Goal: Transaction & Acquisition: Purchase product/service

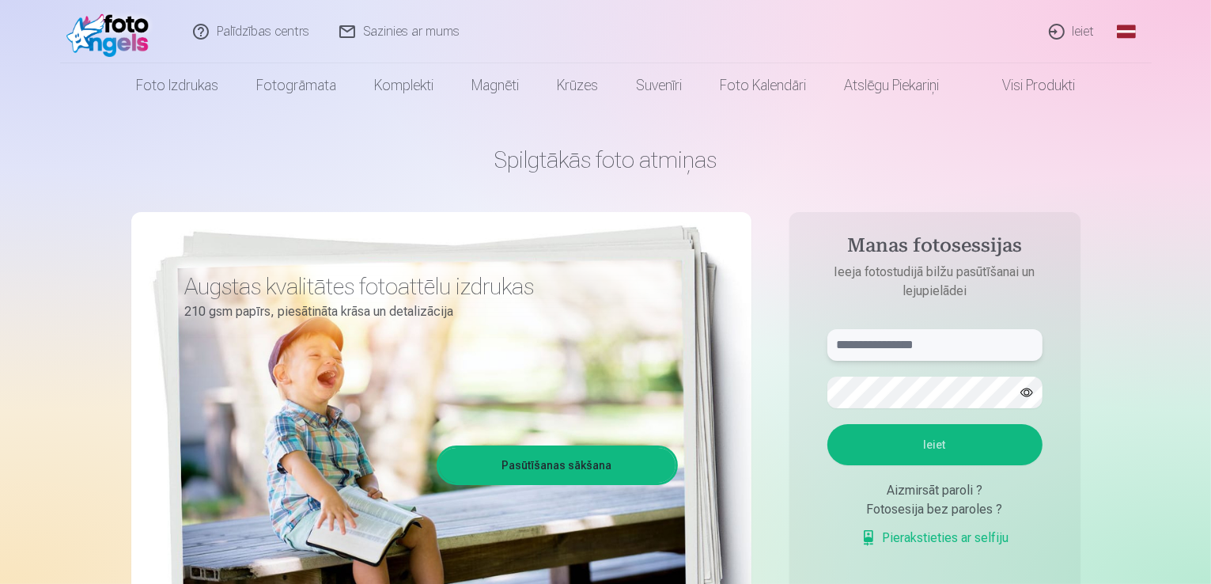
click at [867, 356] on input "text" at bounding box center [934, 345] width 215 height 32
type input "**********"
click at [827, 424] on button "Ieiet" at bounding box center [934, 444] width 215 height 41
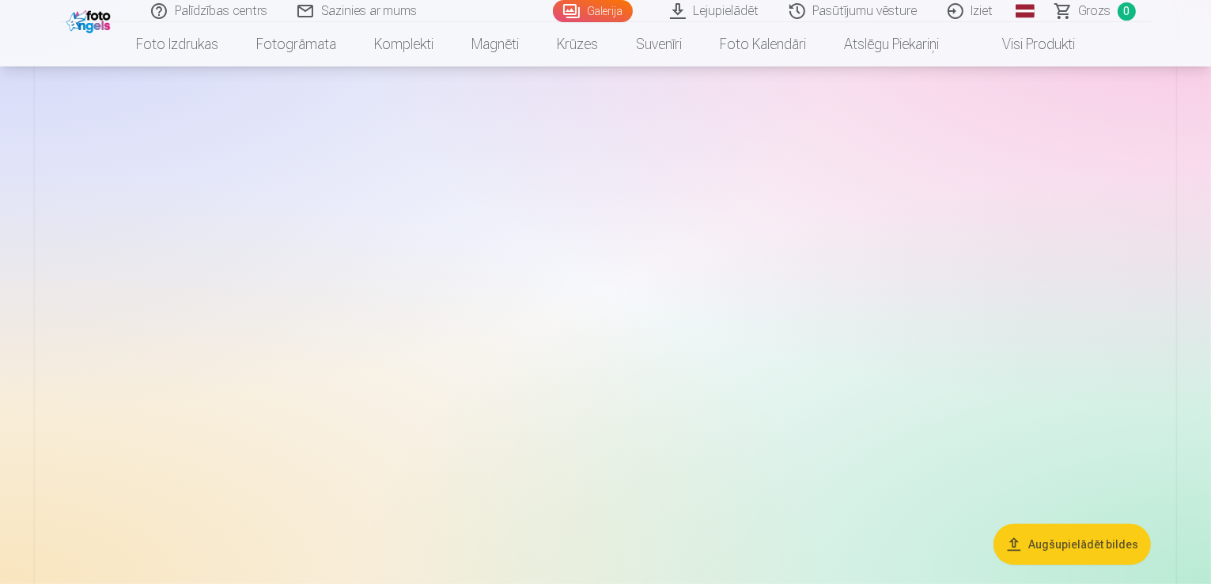
scroll to position [554, 0]
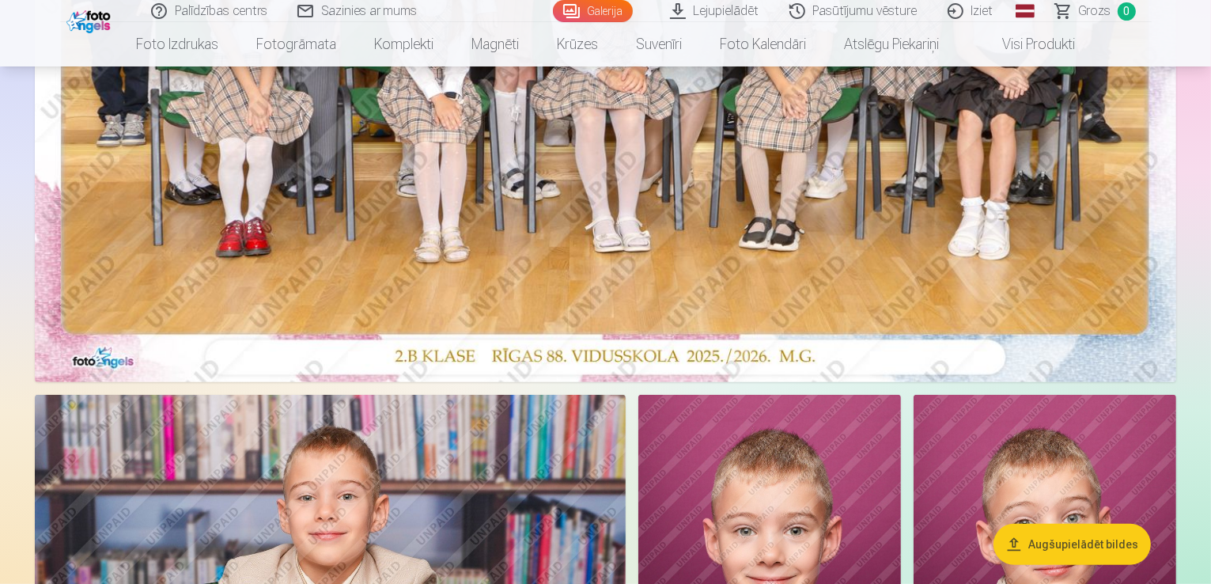
click at [602, 289] on img at bounding box center [605, 1] width 1141 height 762
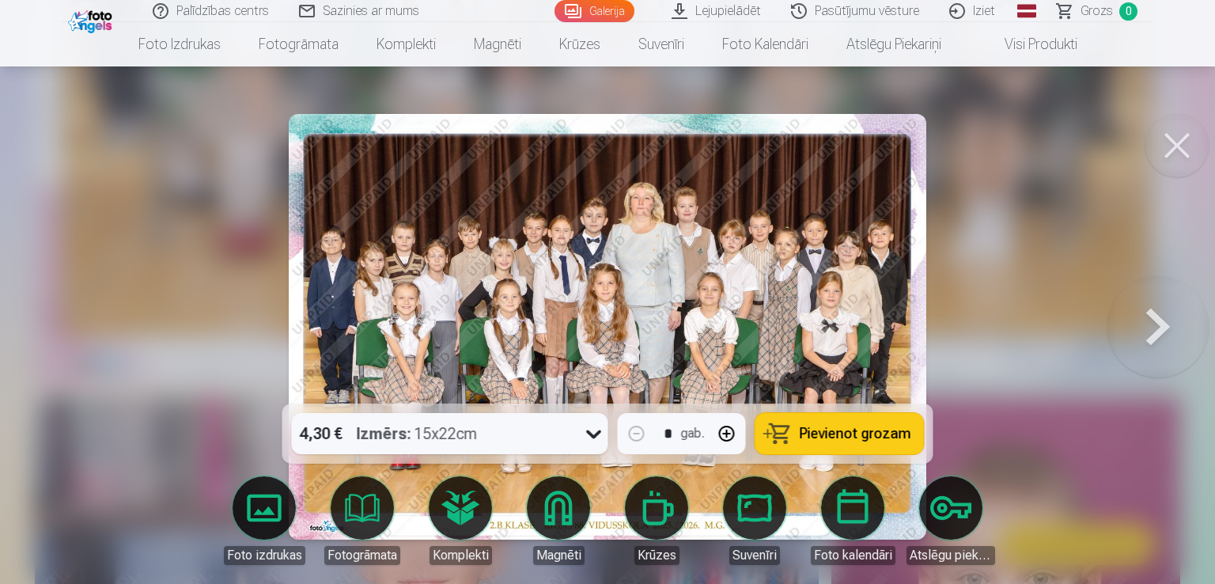
click at [588, 433] on icon at bounding box center [593, 433] width 25 height 25
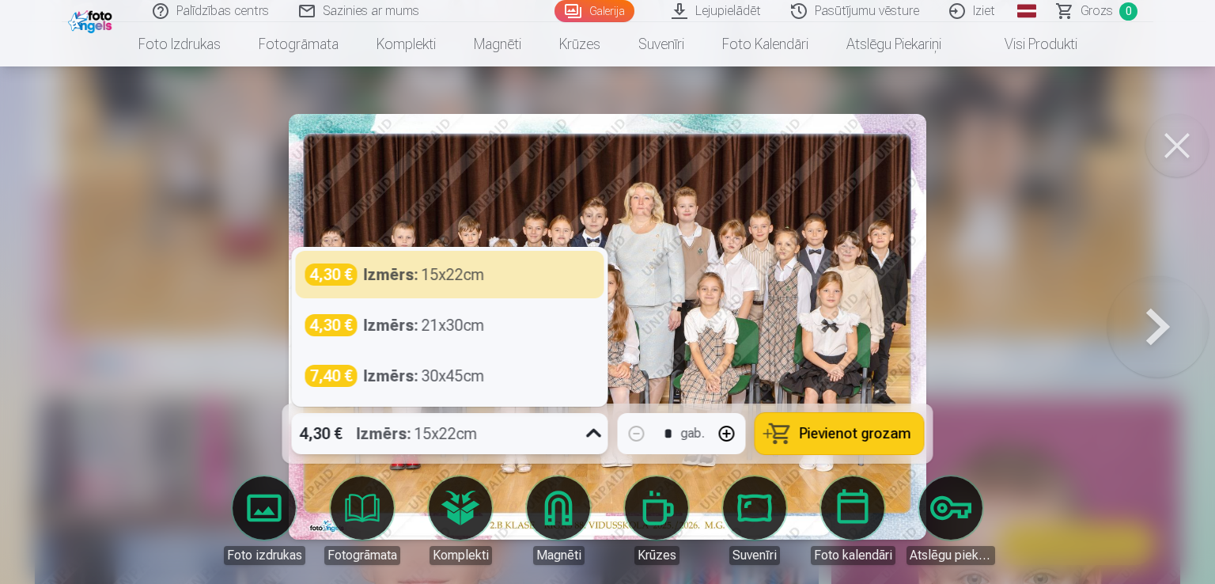
click at [588, 433] on icon at bounding box center [593, 433] width 25 height 25
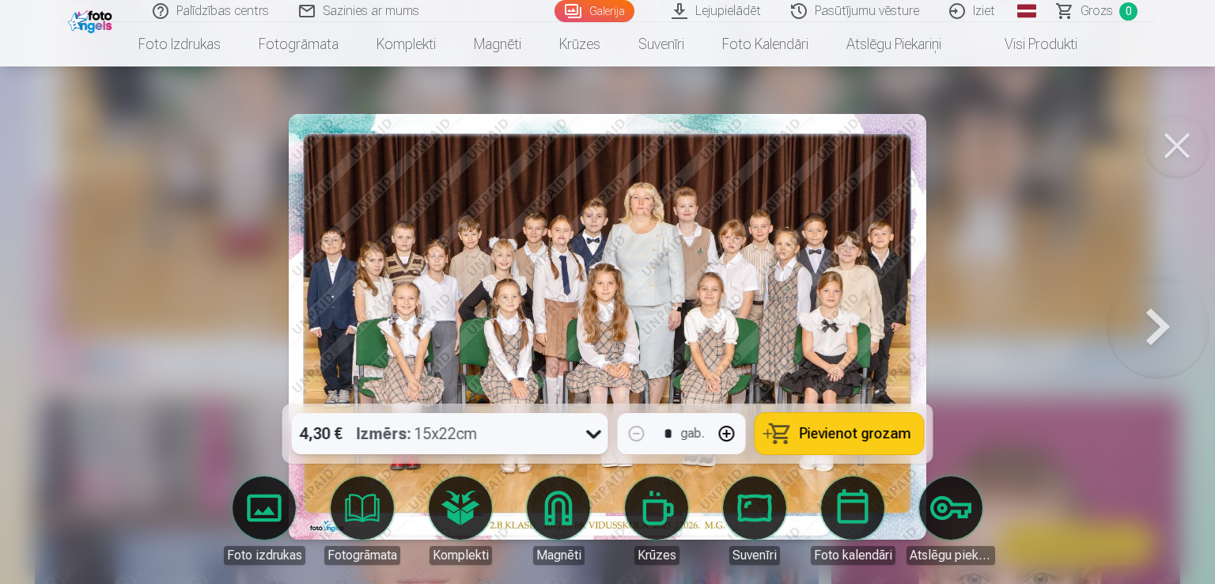
click at [1175, 144] on button at bounding box center [1176, 145] width 63 height 63
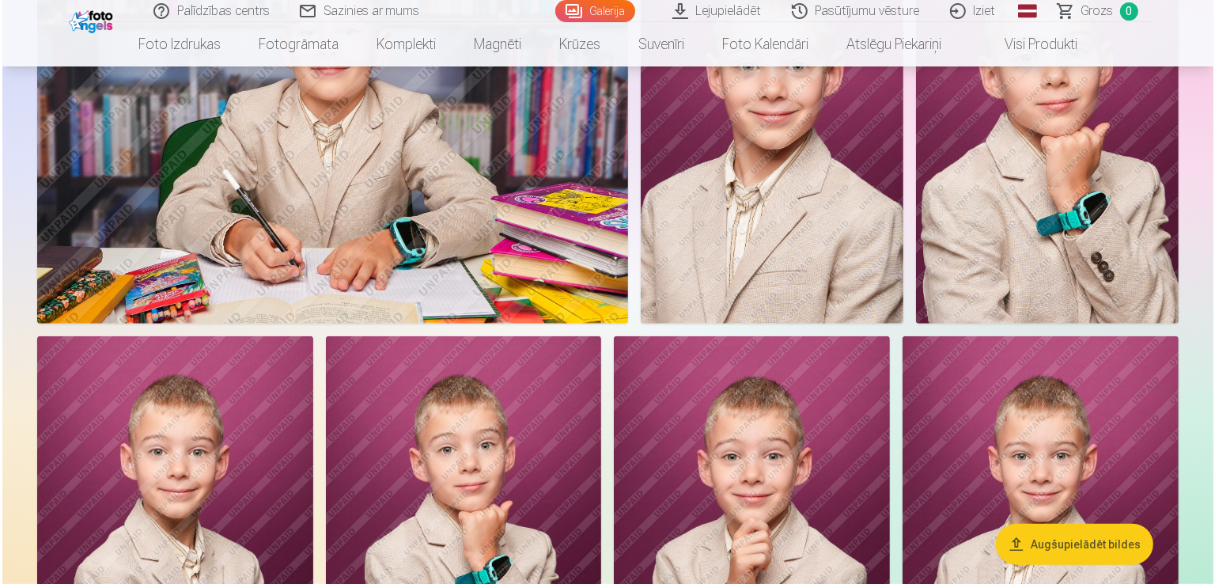
scroll to position [1028, 0]
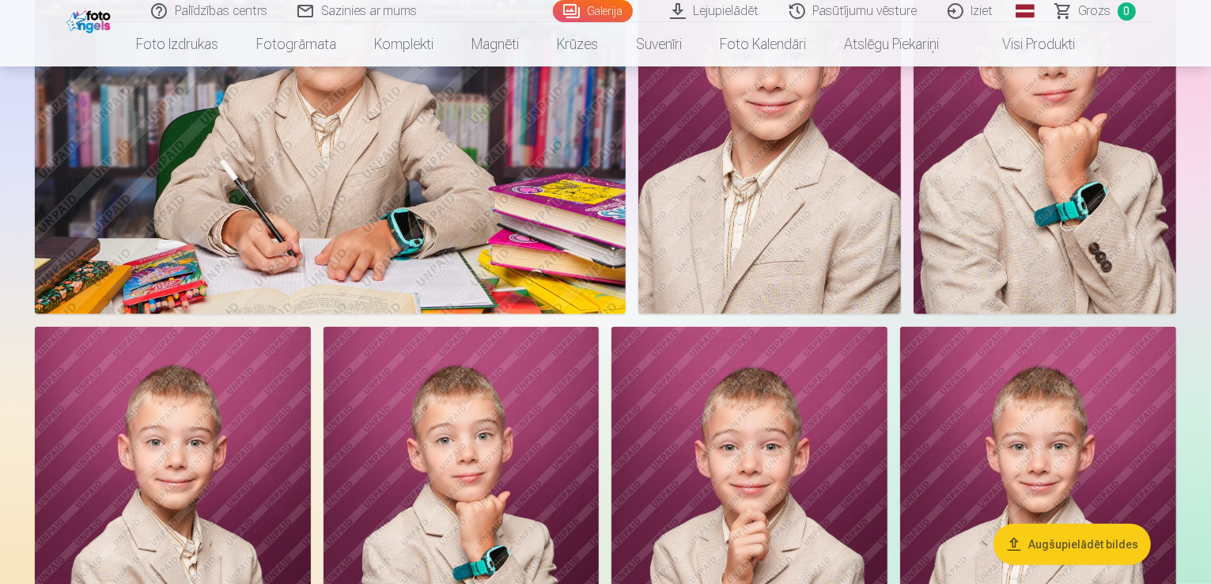
click at [467, 274] on img at bounding box center [330, 117] width 591 height 394
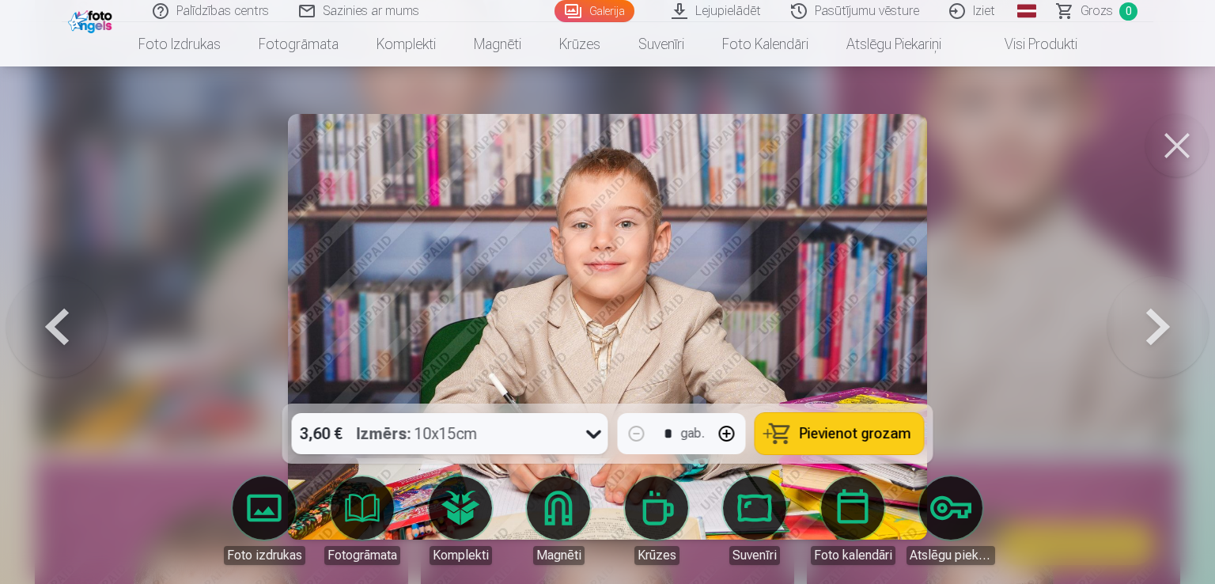
click at [592, 437] on icon at bounding box center [593, 433] width 25 height 25
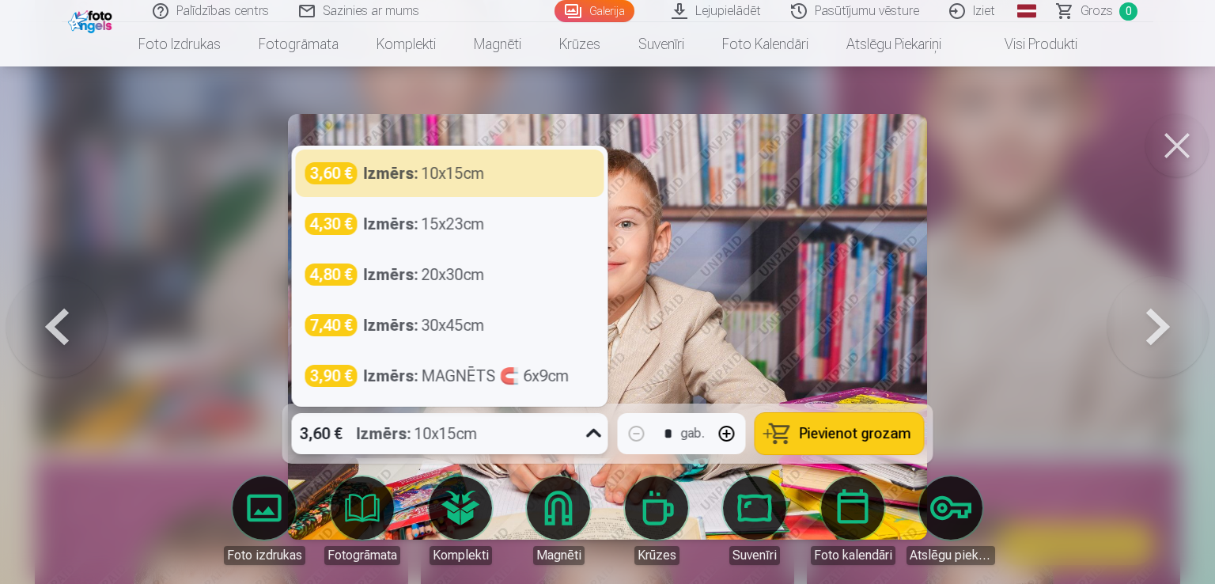
click at [592, 437] on icon at bounding box center [593, 433] width 25 height 25
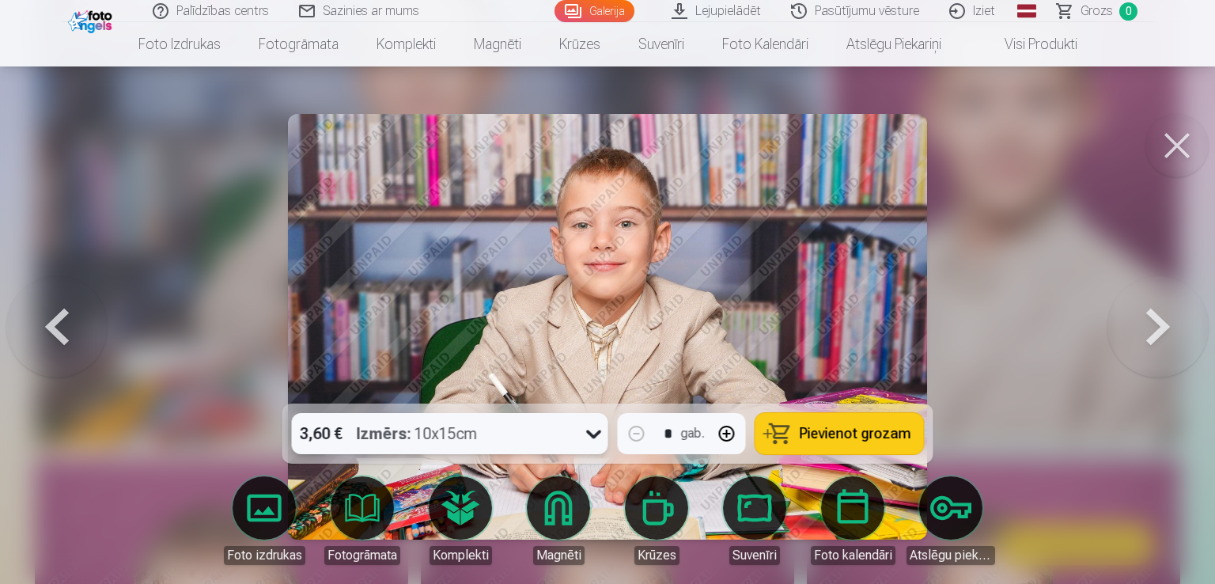
click at [592, 437] on icon at bounding box center [593, 433] width 25 height 25
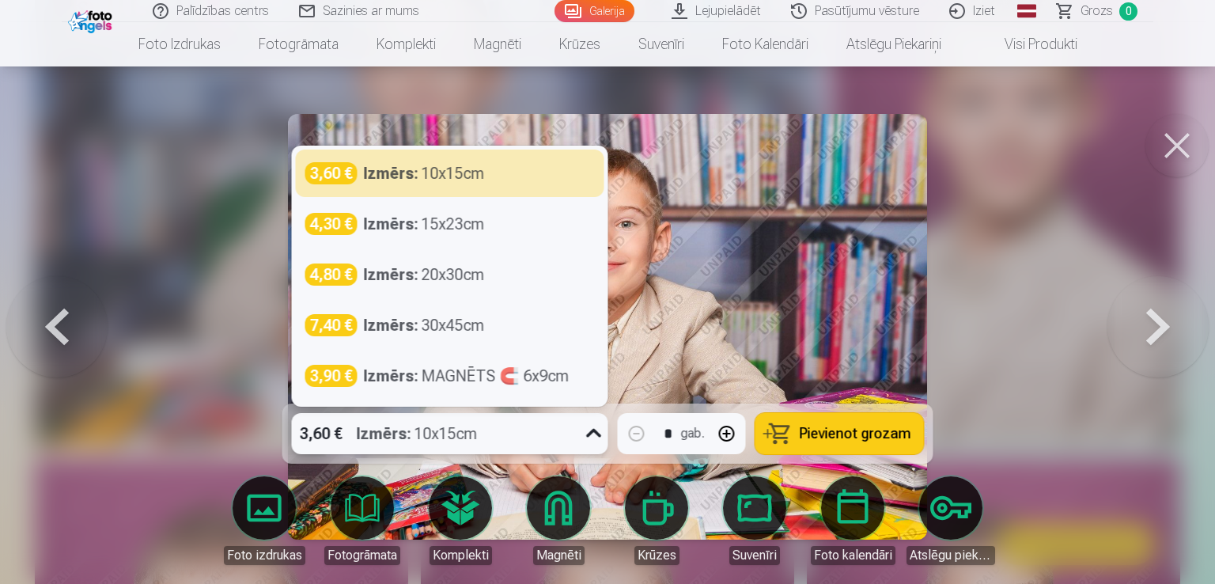
click at [592, 437] on icon at bounding box center [593, 433] width 25 height 25
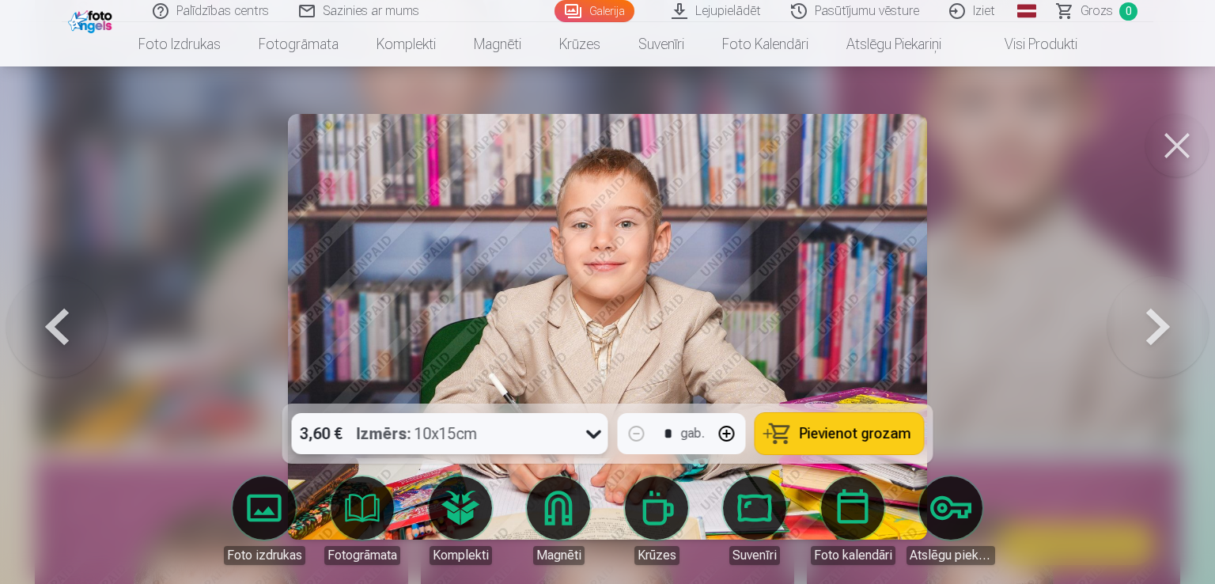
click at [1175, 140] on button at bounding box center [1176, 145] width 63 height 63
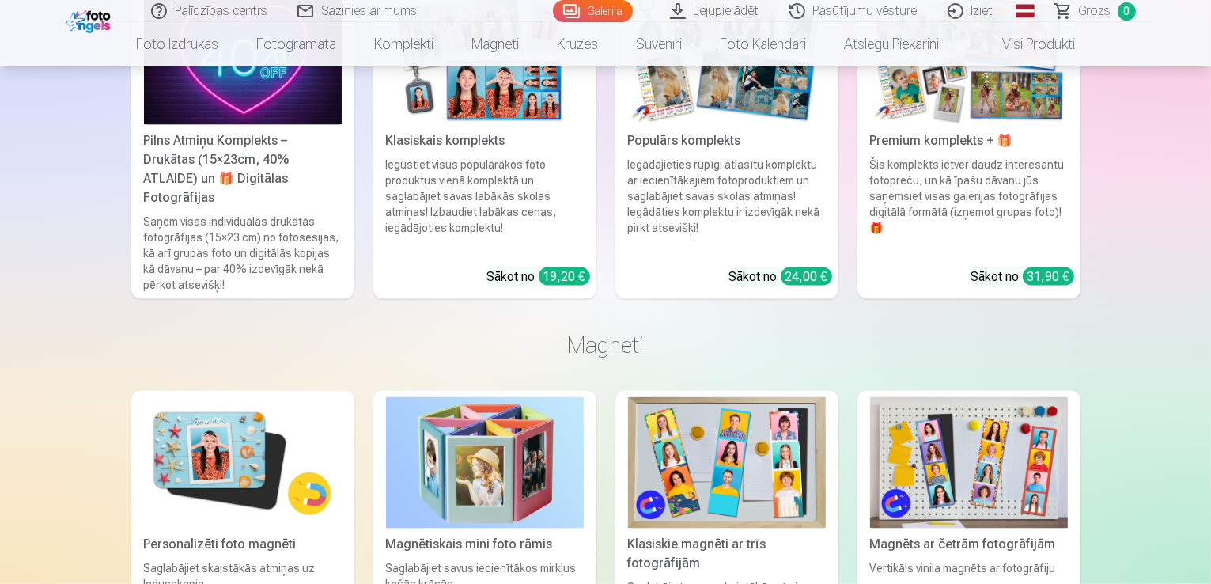
scroll to position [7751, 0]
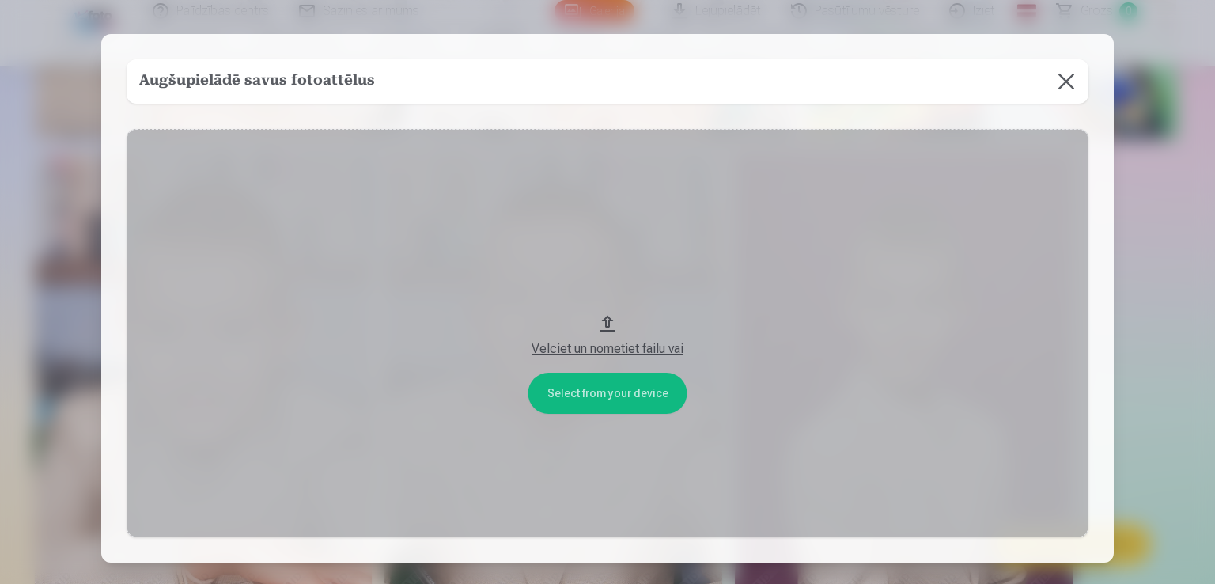
click at [1076, 77] on button at bounding box center [1066, 81] width 44 height 44
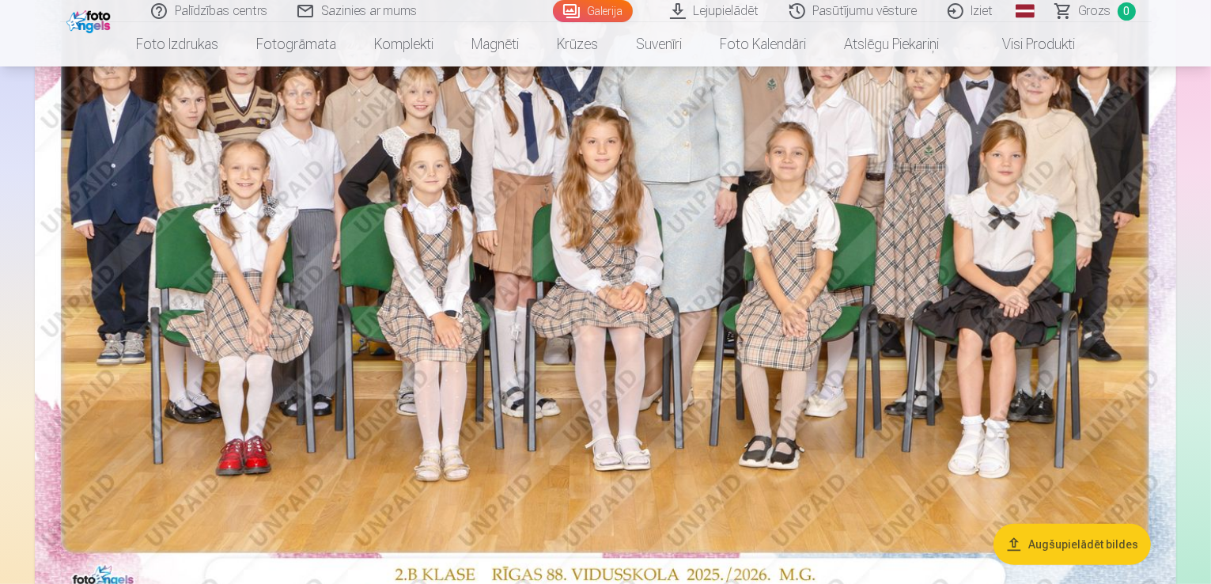
scroll to position [260, 0]
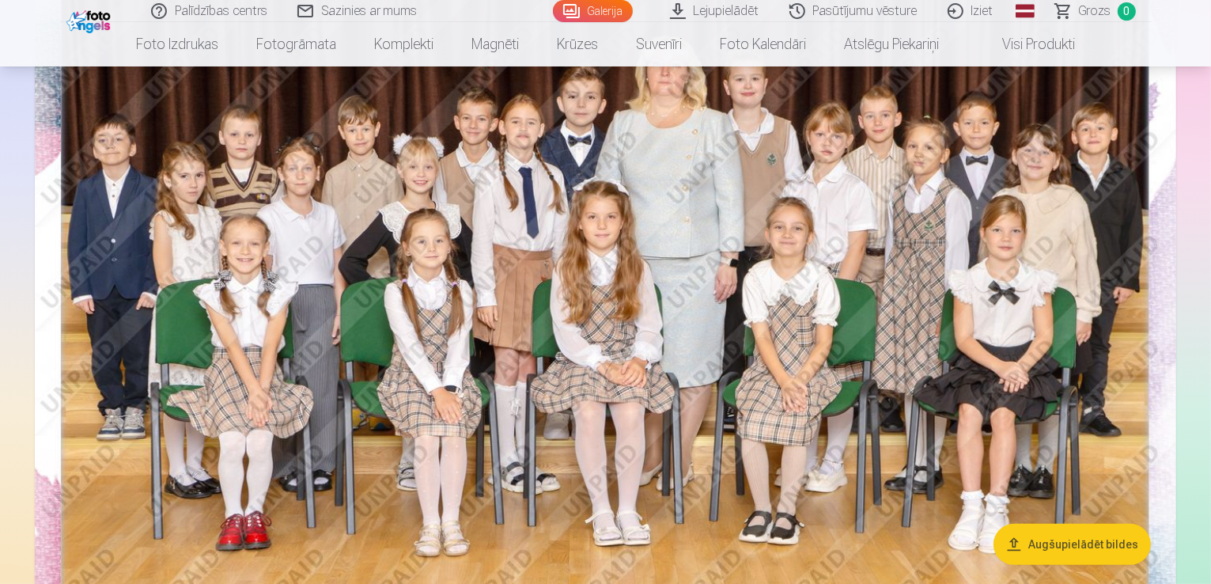
click at [661, 330] on img at bounding box center [605, 295] width 1141 height 762
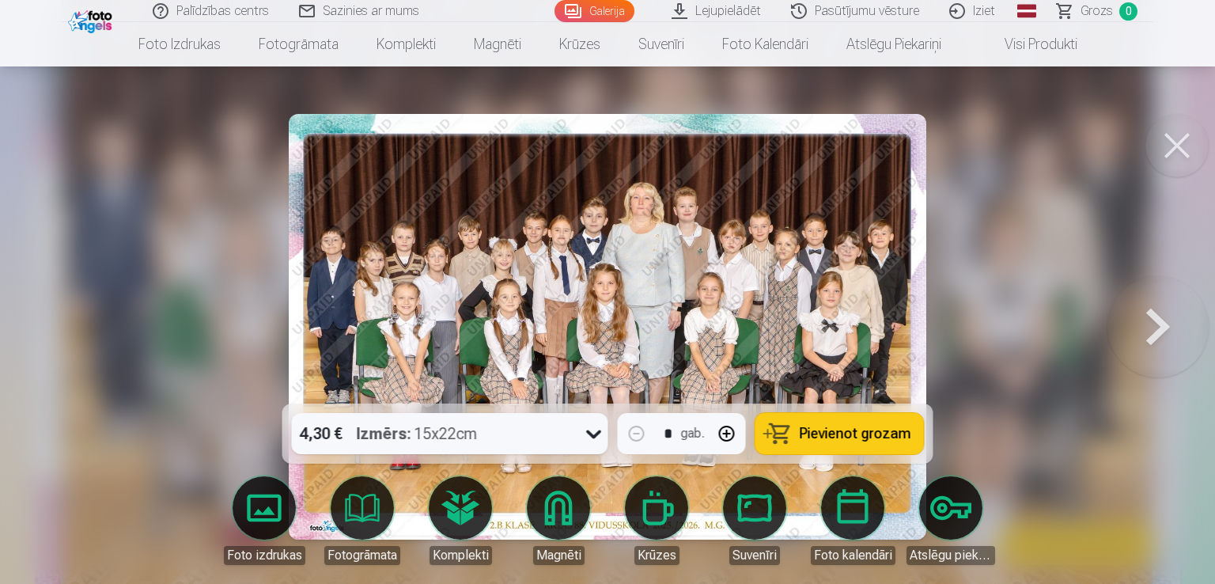
click at [591, 437] on icon at bounding box center [593, 433] width 25 height 25
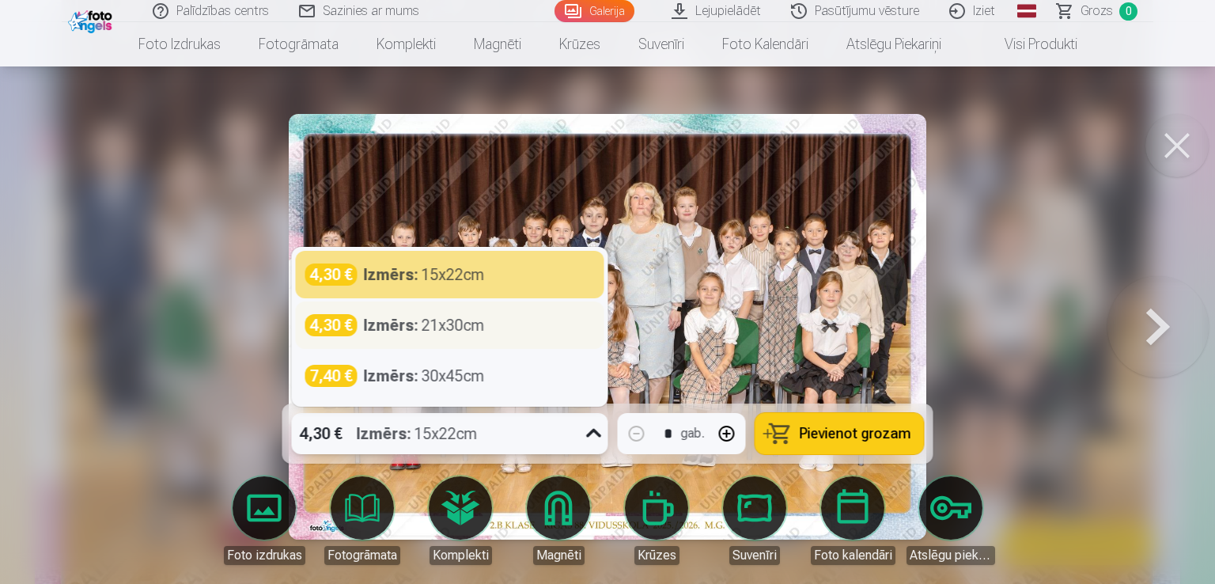
click at [484, 327] on div "Izmērs : 21x30cm" at bounding box center [424, 325] width 121 height 22
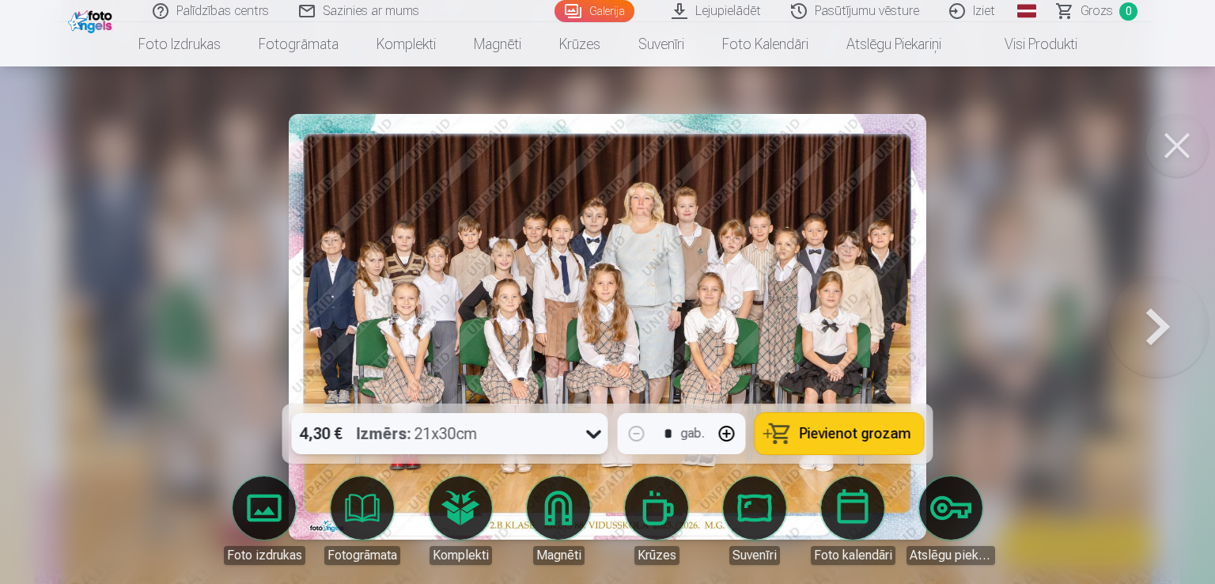
click at [848, 430] on span "Pievienot grozam" at bounding box center [856, 433] width 112 height 14
click at [1184, 153] on button at bounding box center [1176, 145] width 63 height 63
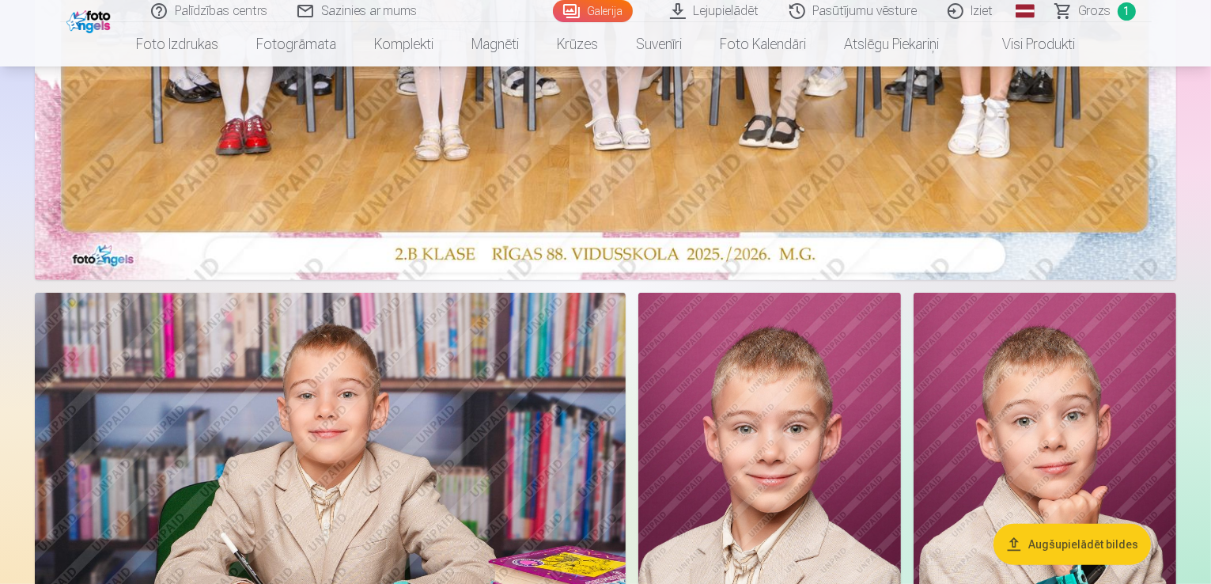
scroll to position [972, 0]
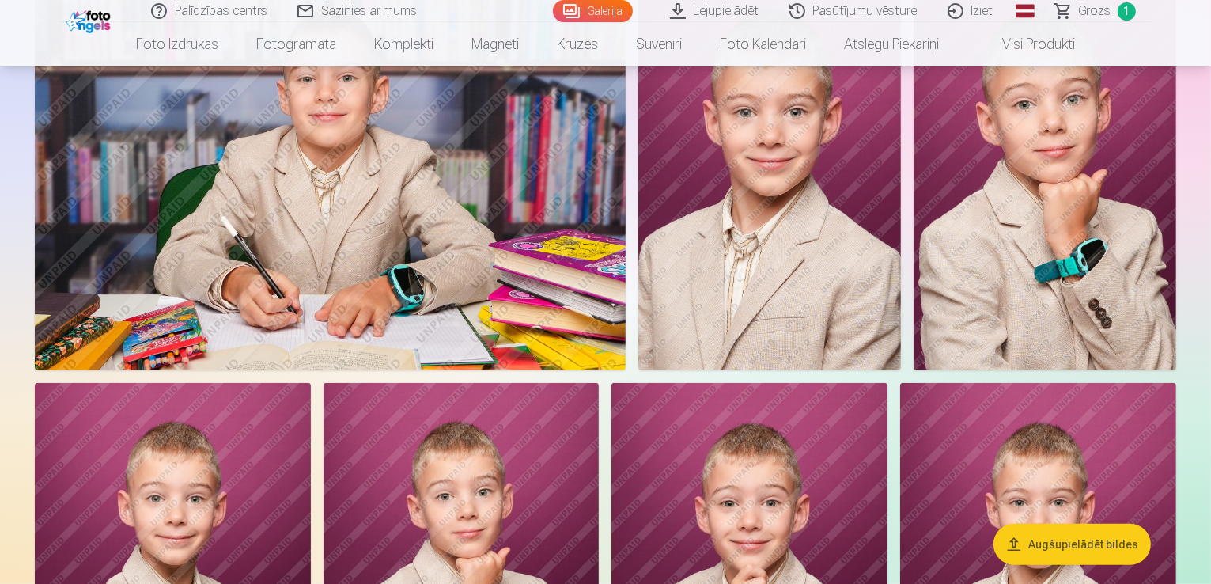
click at [901, 272] on img at bounding box center [769, 173] width 263 height 394
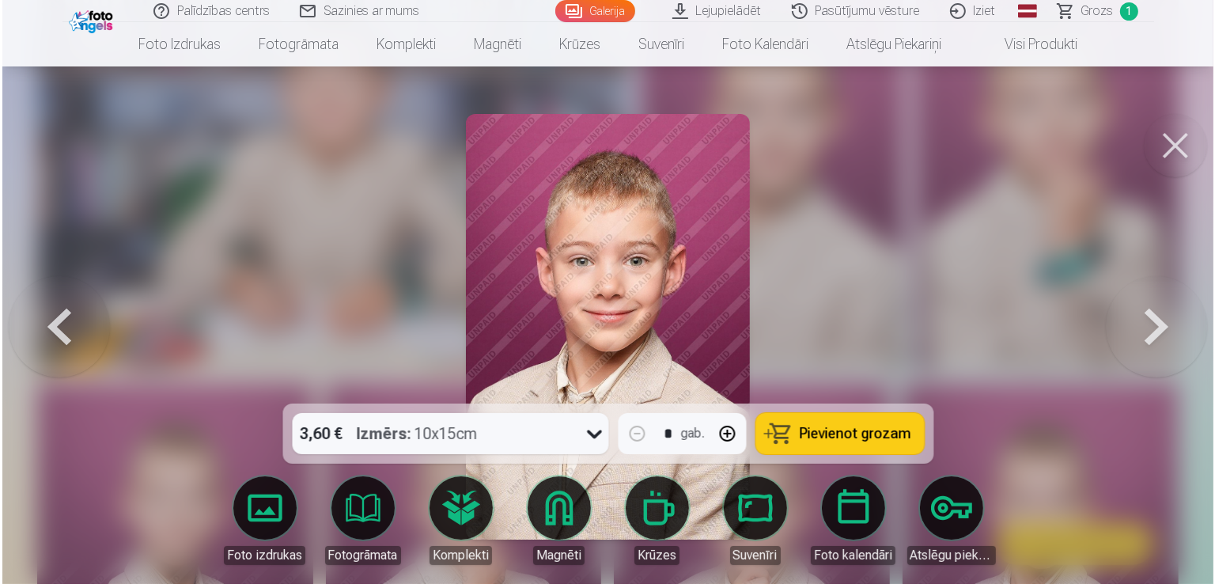
scroll to position [974, 0]
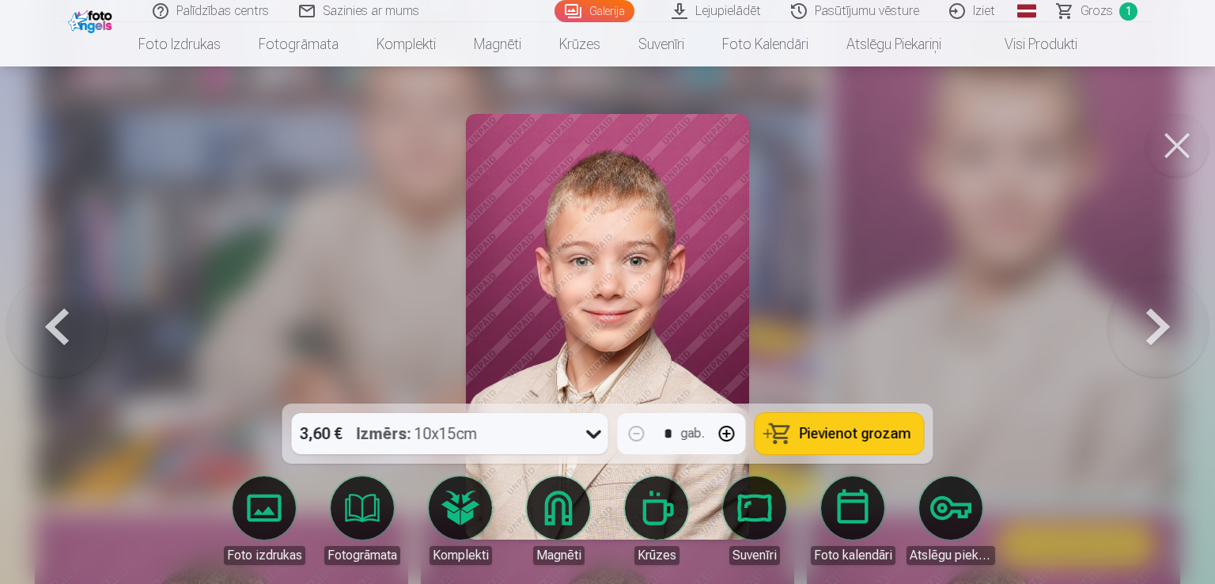
click at [592, 437] on icon at bounding box center [593, 433] width 25 height 25
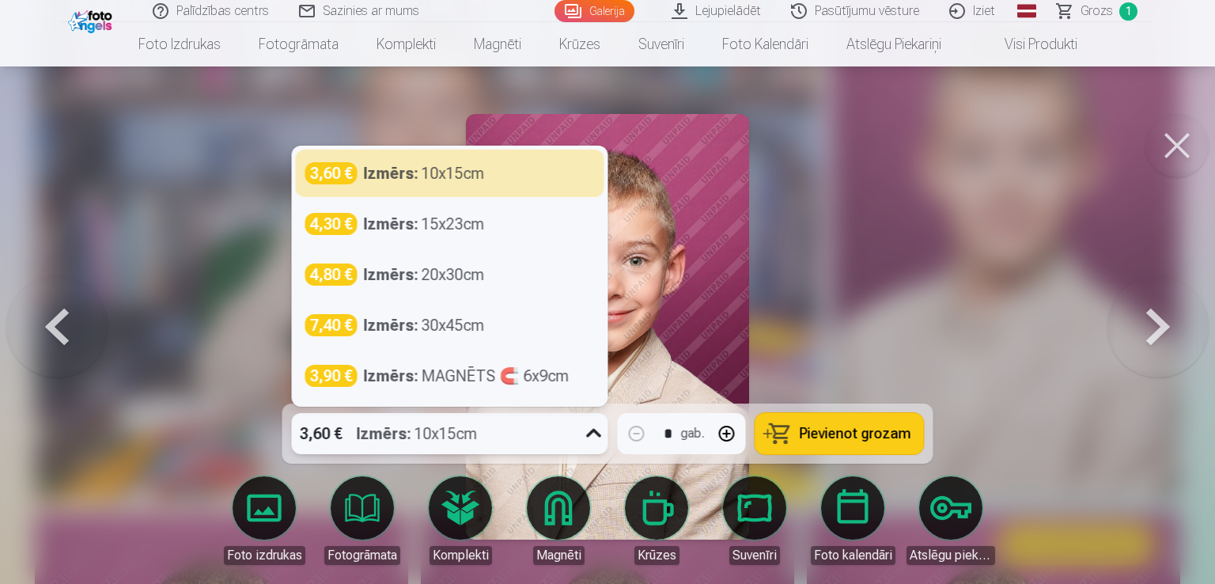
click at [589, 437] on icon at bounding box center [593, 433] width 25 height 25
click at [598, 432] on icon at bounding box center [593, 433] width 25 height 25
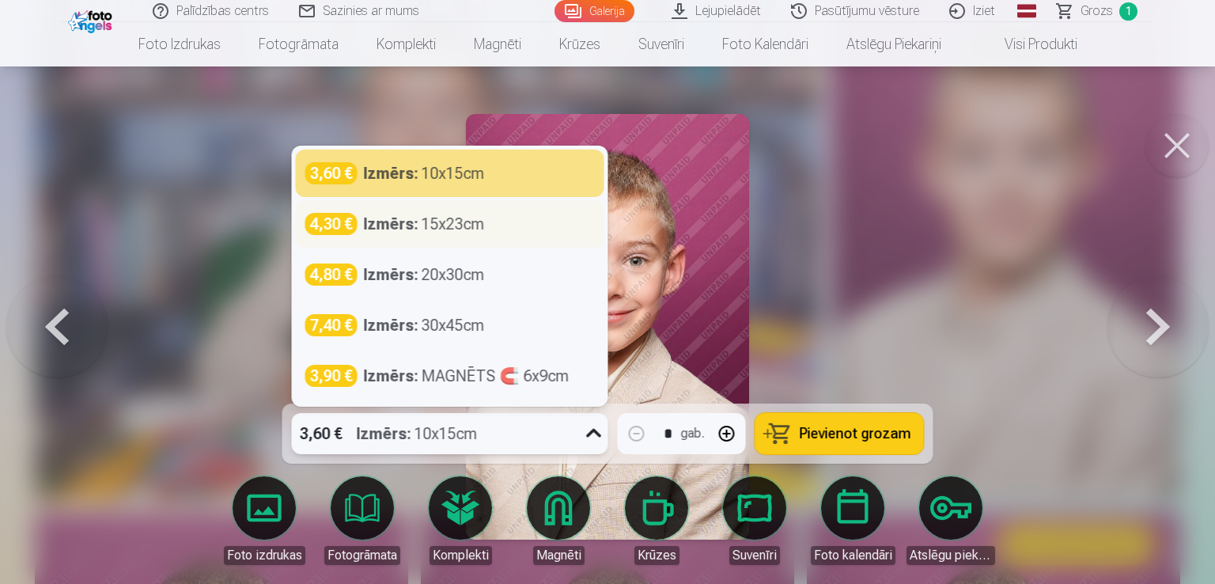
click at [520, 225] on div "4,30 € Izmērs : 15x23cm" at bounding box center [449, 224] width 289 height 22
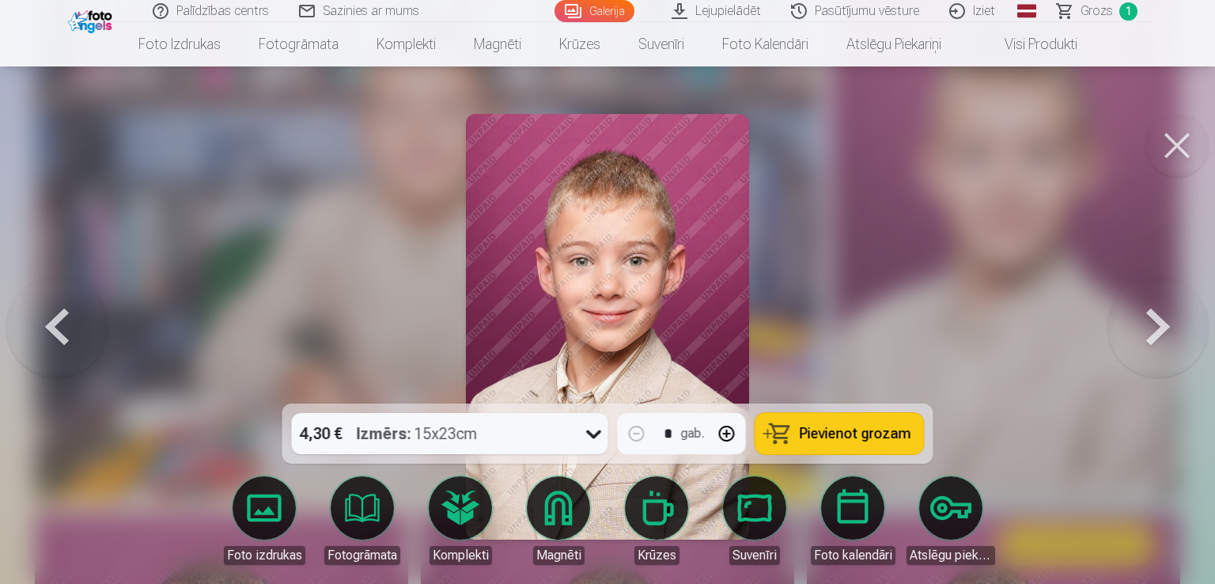
click at [844, 426] on span "Pievienot grozam" at bounding box center [856, 433] width 112 height 14
click at [486, 432] on div "4,30 € Izmērs : 15x23cm" at bounding box center [435, 433] width 286 height 41
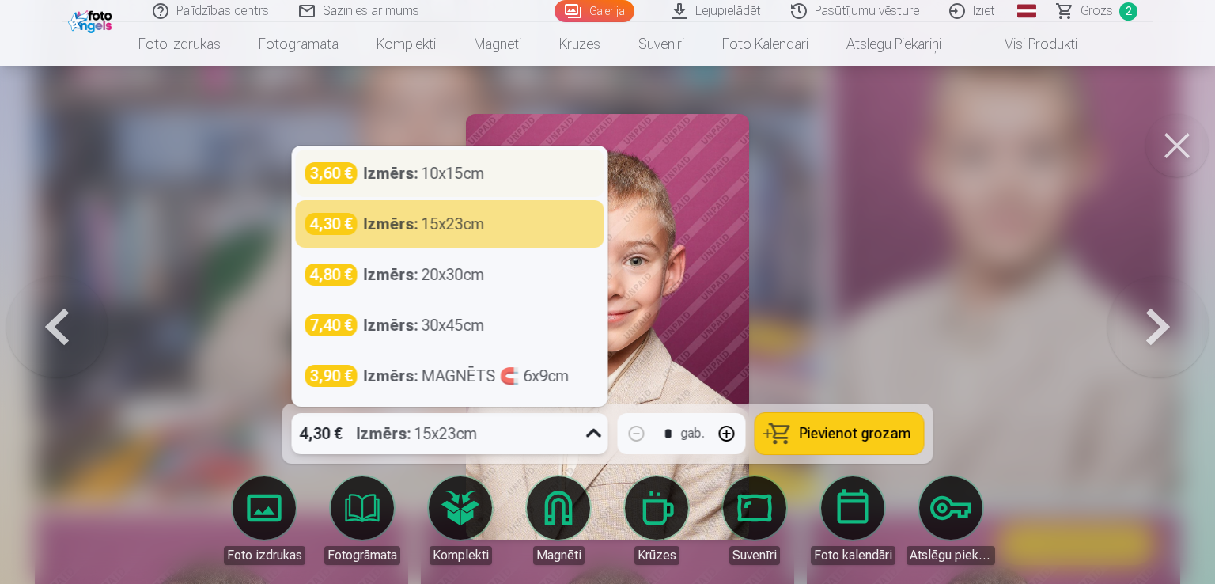
click at [440, 178] on div "Izmērs : 10x15cm" at bounding box center [424, 173] width 121 height 22
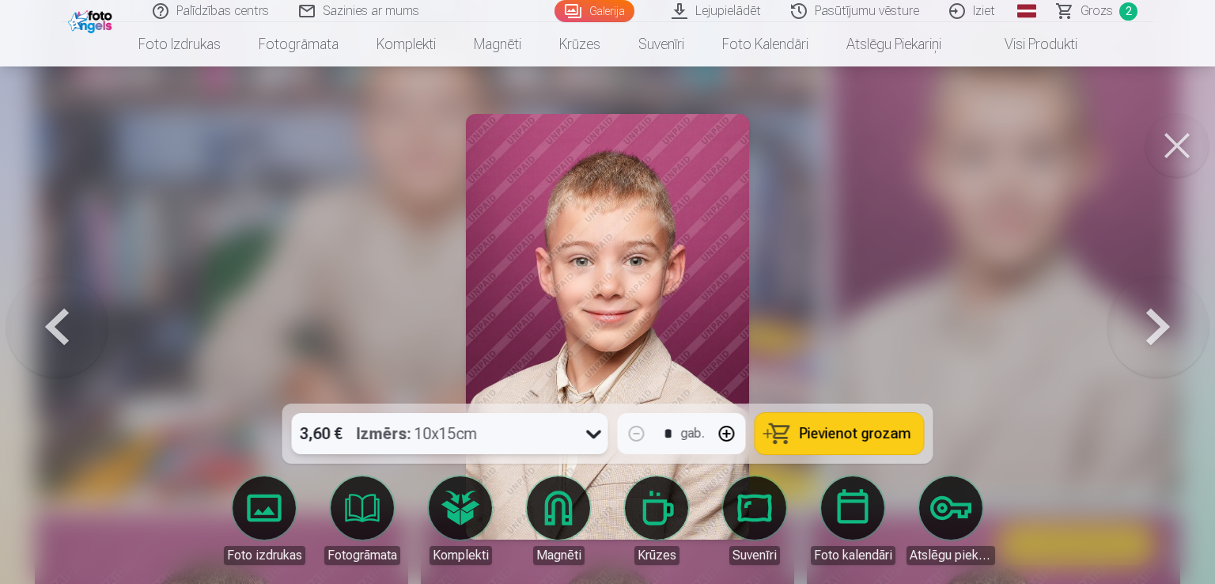
click at [721, 433] on button "button" at bounding box center [727, 433] width 38 height 38
click at [828, 433] on span "Pievienot grozam" at bounding box center [856, 433] width 112 height 14
type input "*"
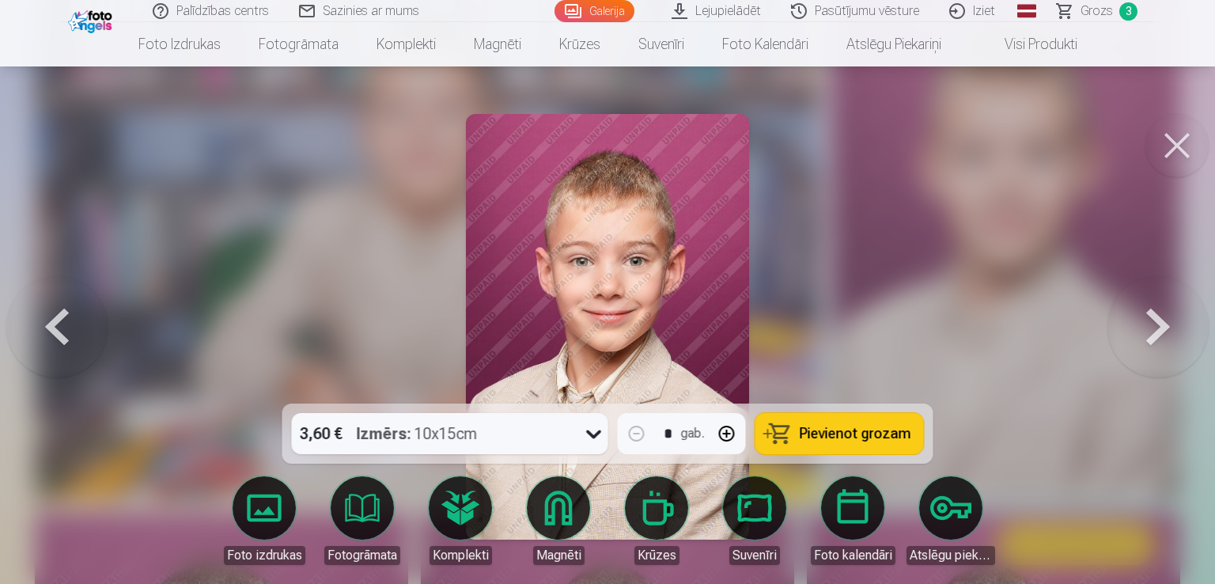
click at [1178, 145] on button at bounding box center [1176, 145] width 63 height 63
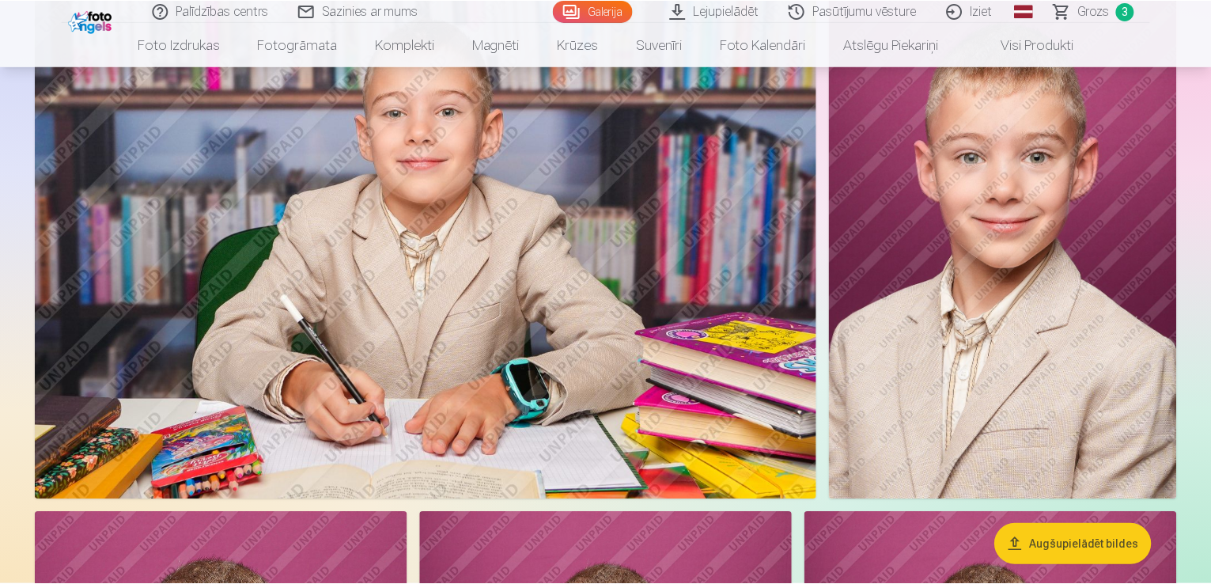
scroll to position [972, 0]
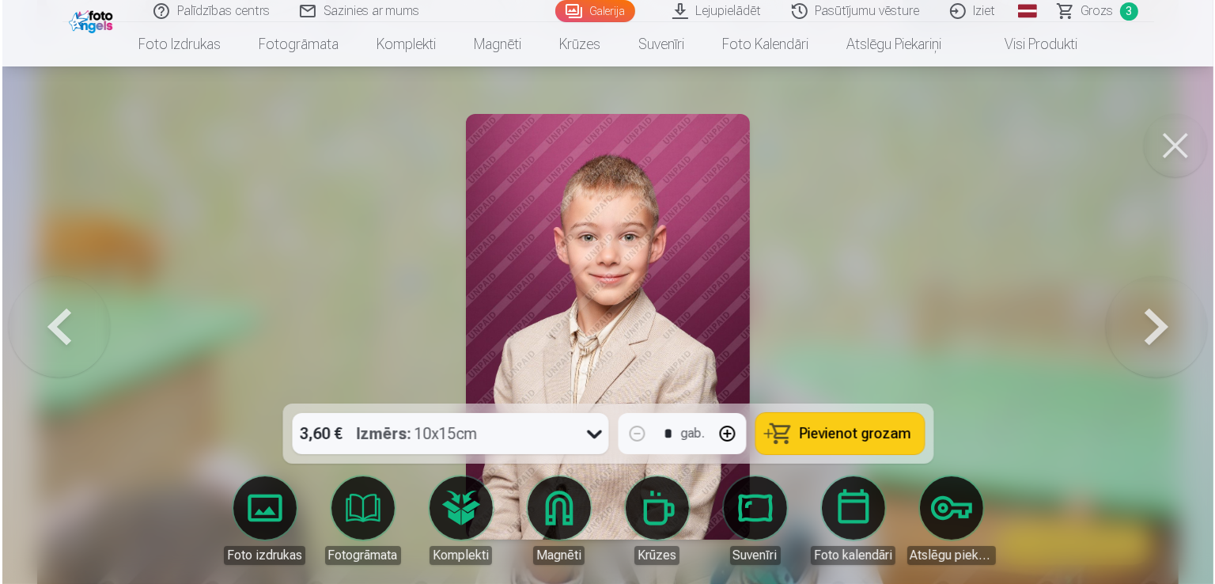
scroll to position [2164, 0]
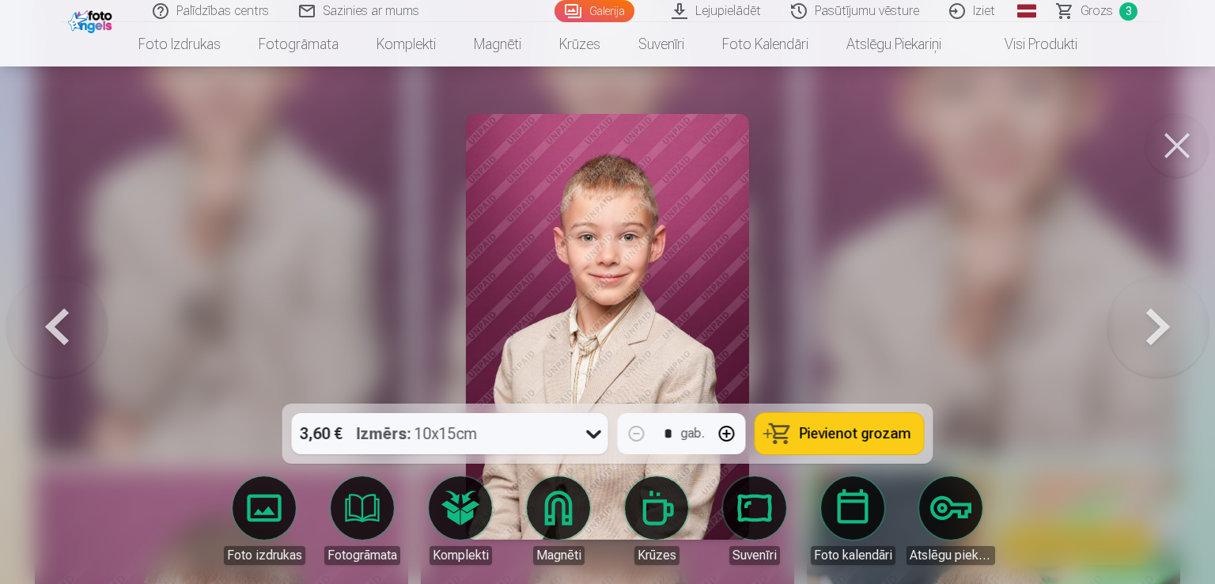
click at [833, 447] on button "Pievienot grozam" at bounding box center [839, 433] width 168 height 41
click at [1179, 156] on button at bounding box center [1176, 145] width 63 height 63
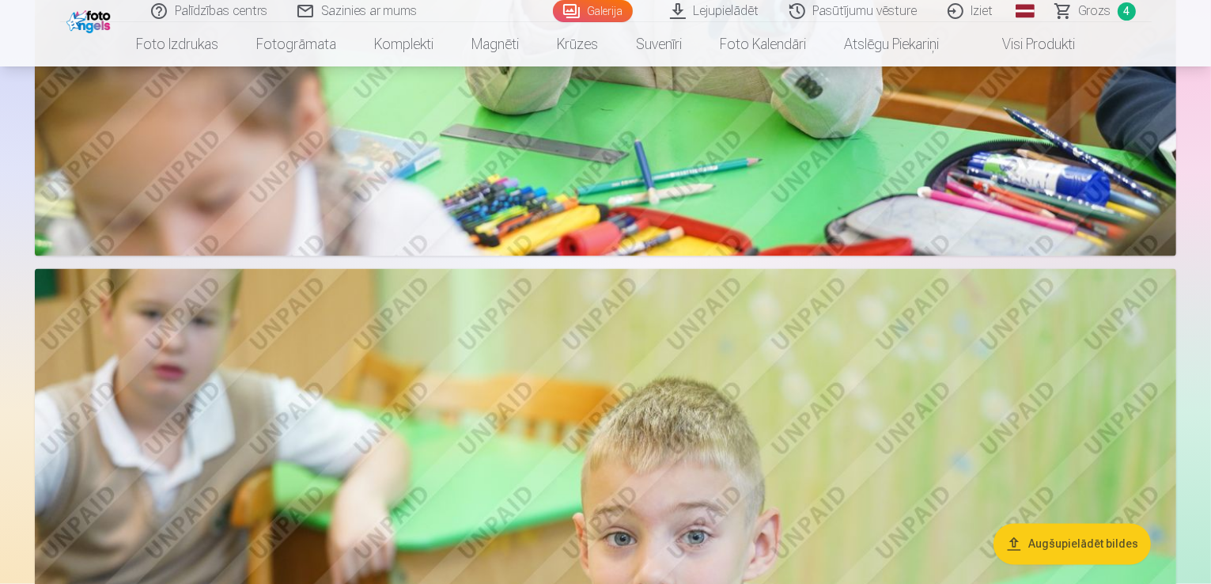
scroll to position [2554, 0]
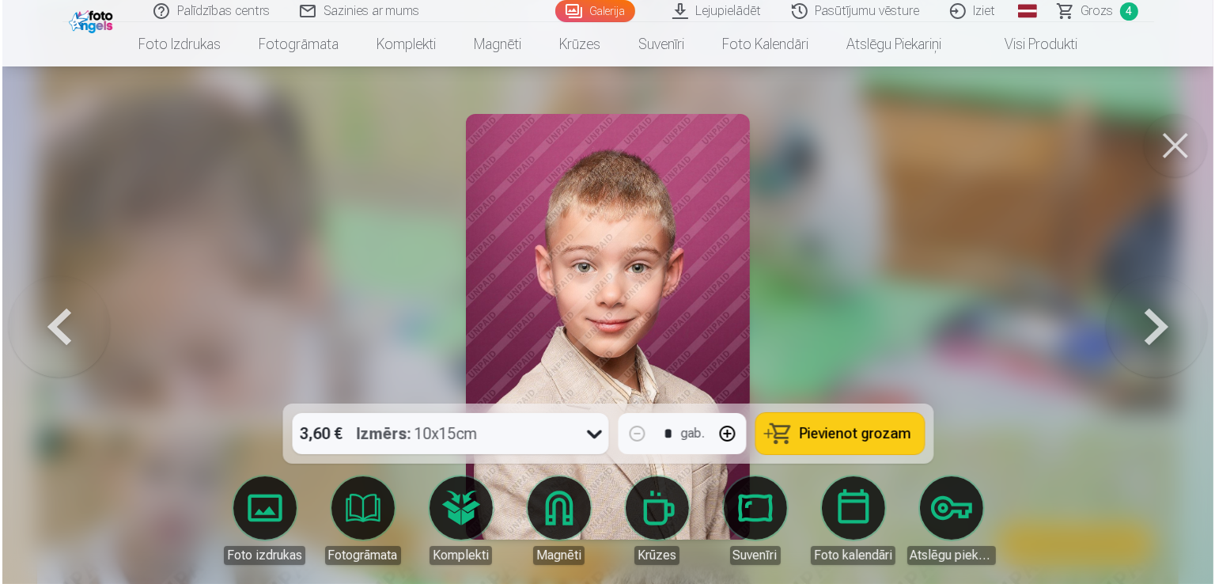
scroll to position [2559, 0]
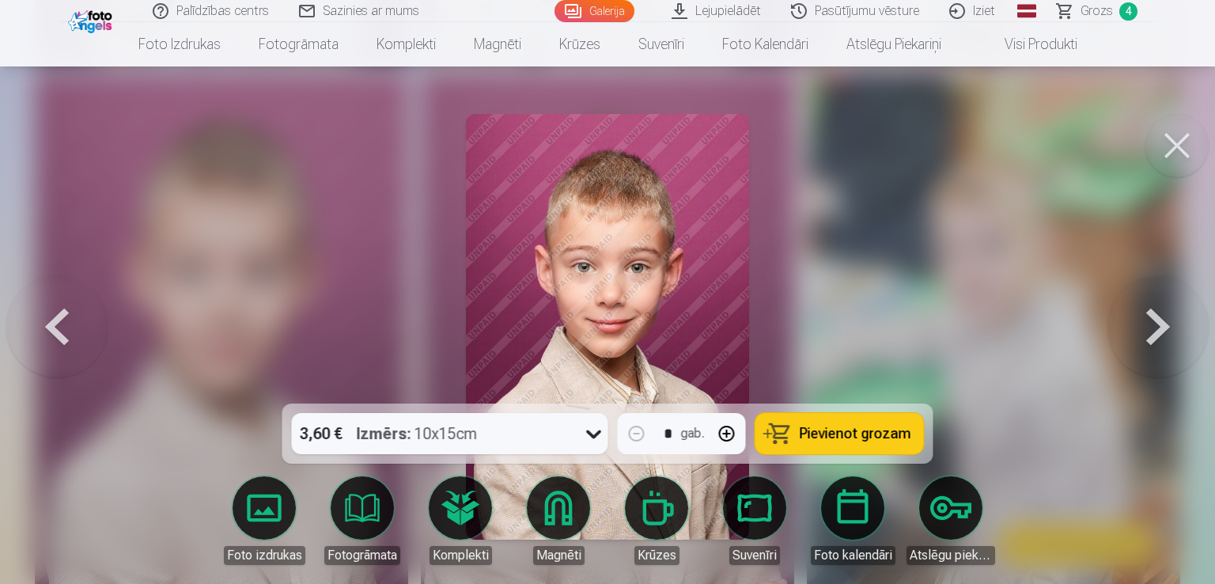
click at [829, 434] on span "Pievienot grozam" at bounding box center [856, 433] width 112 height 14
click at [1190, 138] on button at bounding box center [1176, 145] width 63 height 63
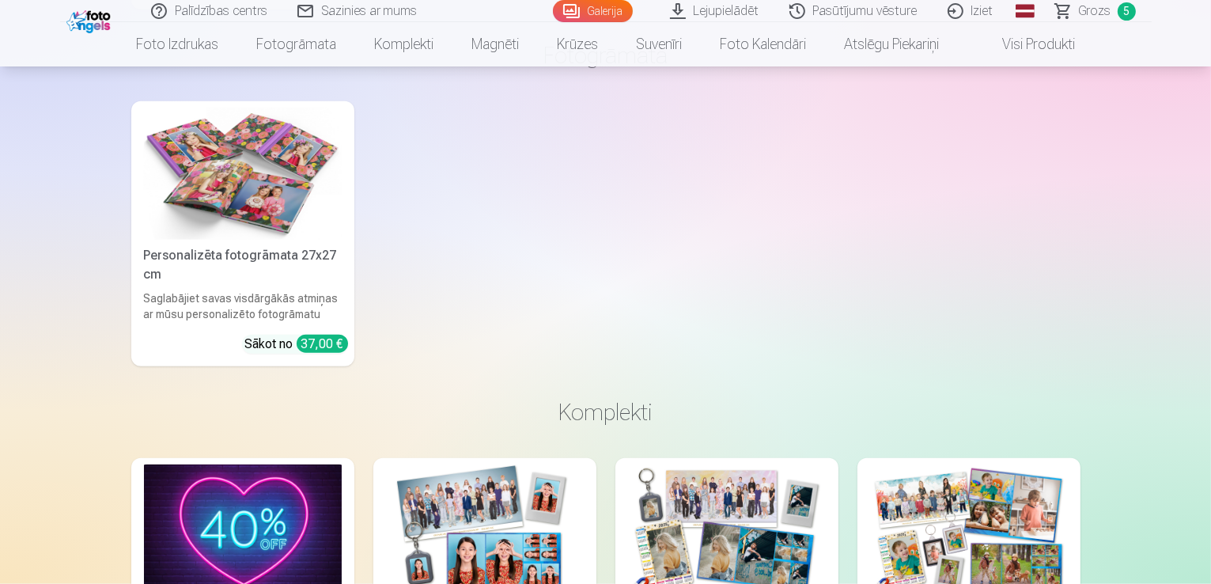
scroll to position [7774, 0]
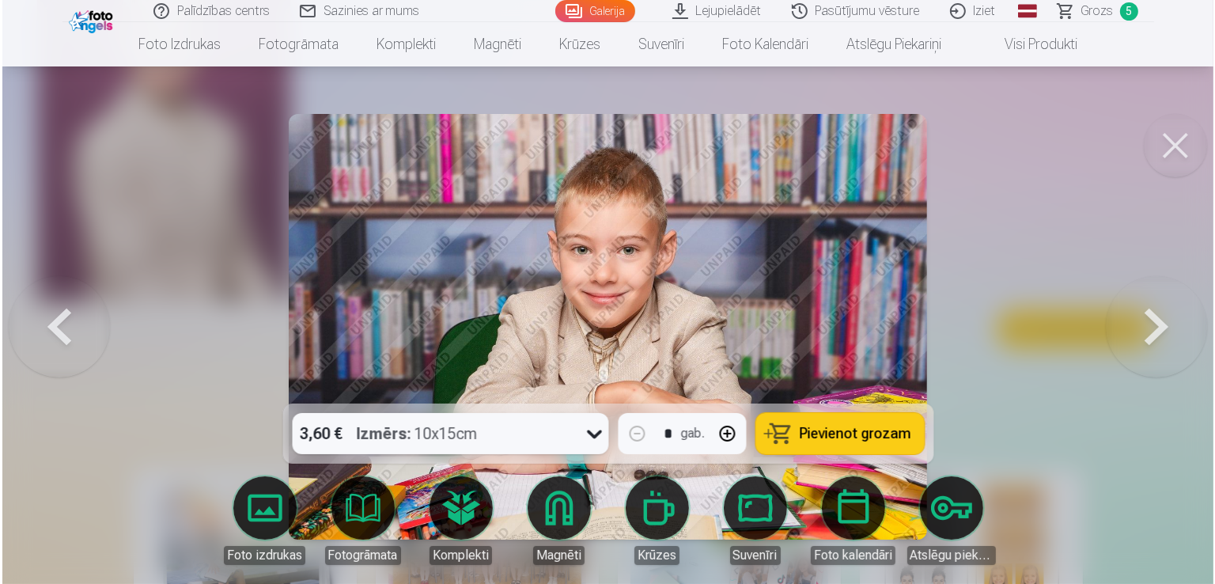
scroll to position [6765, 0]
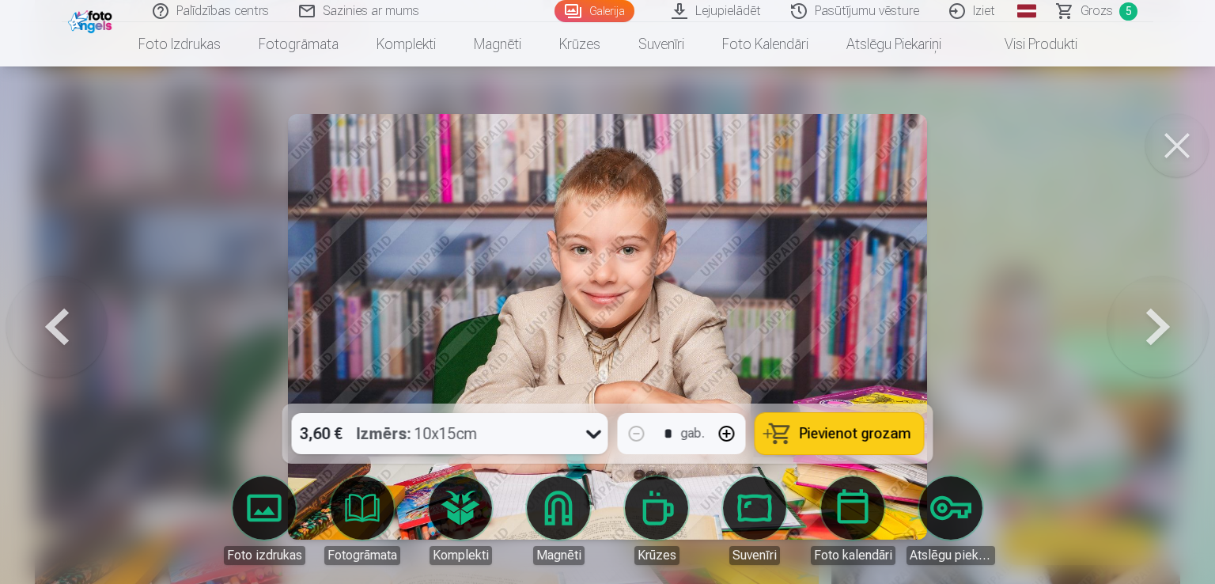
click at [835, 437] on span "Pievienot grozam" at bounding box center [856, 433] width 112 height 14
click at [1193, 151] on button at bounding box center [1176, 145] width 63 height 63
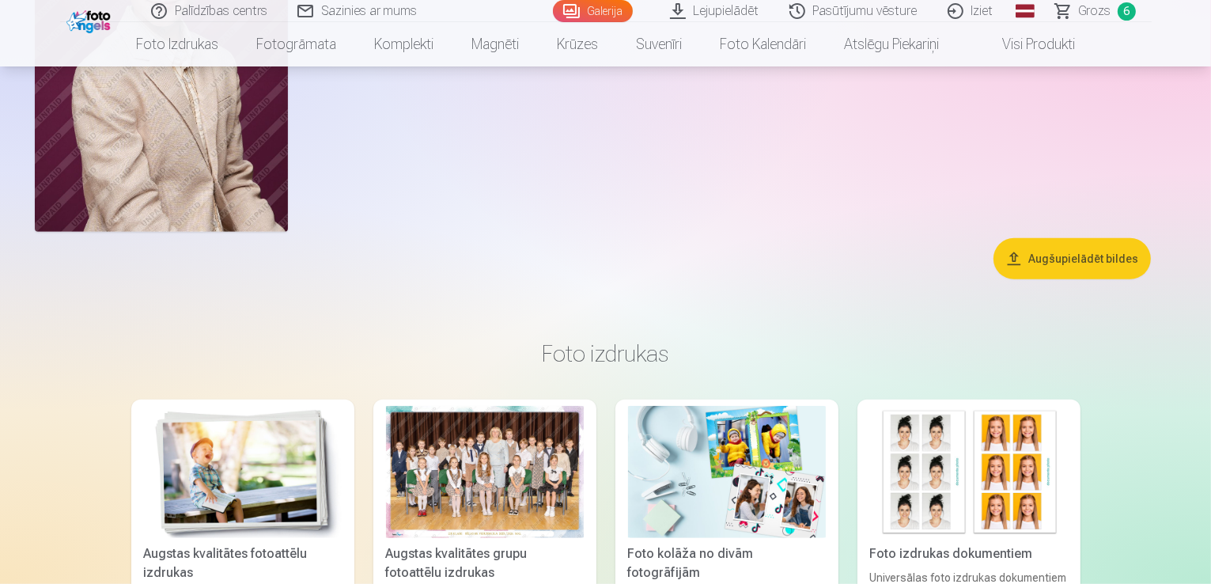
scroll to position [6825, 0]
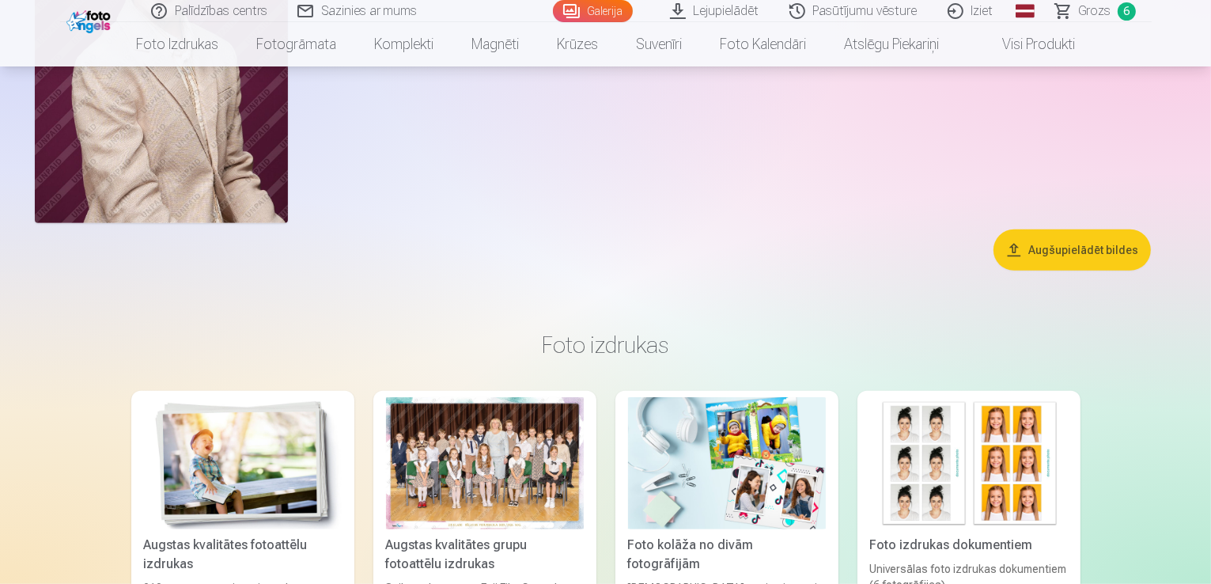
click at [1108, 11] on span "Grozs" at bounding box center [1095, 11] width 32 height 19
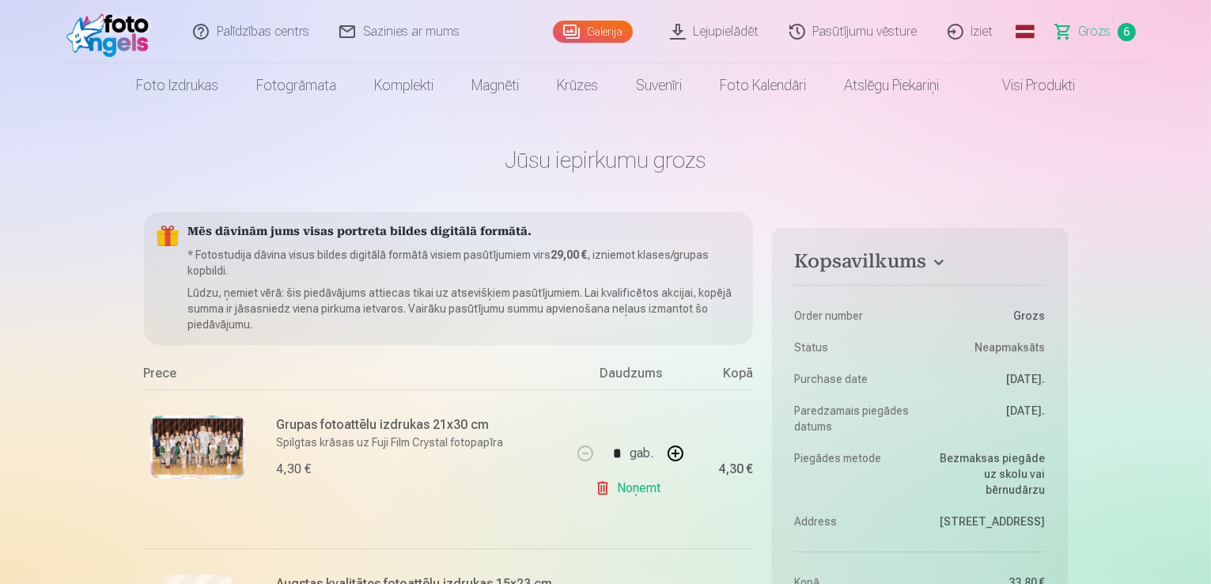
click at [598, 25] on link "Galerija" at bounding box center [593, 32] width 80 height 22
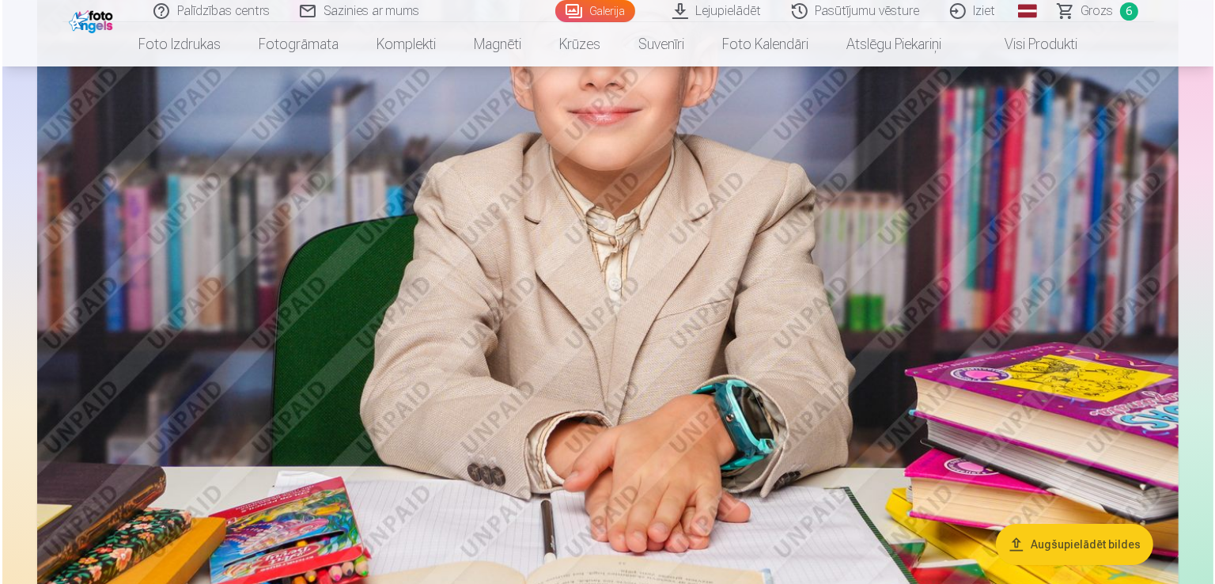
scroll to position [5299, 0]
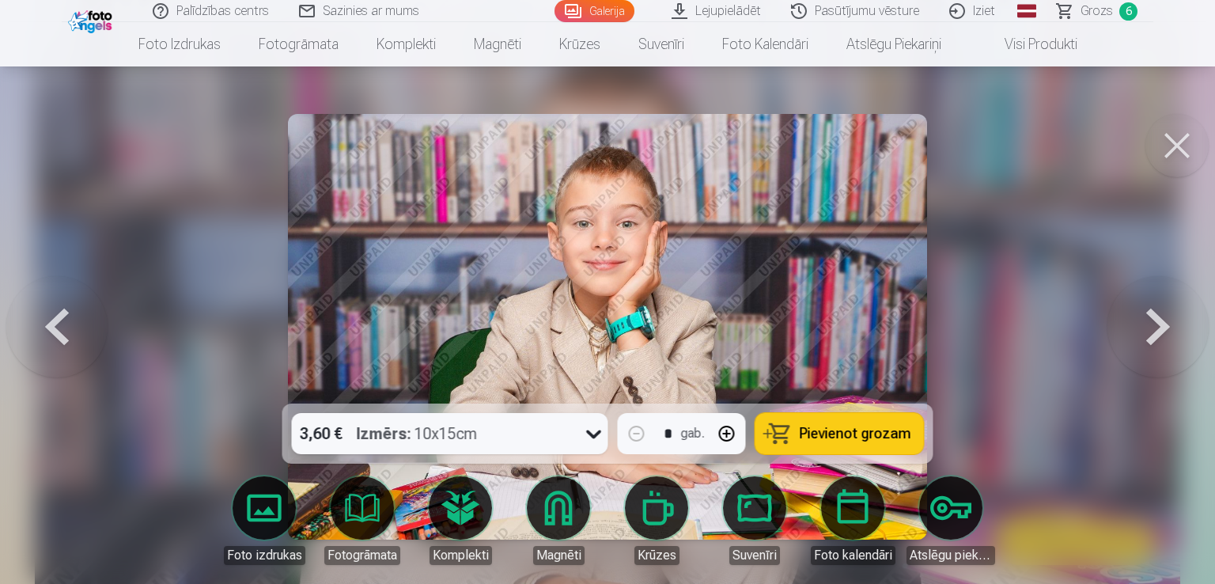
click at [828, 436] on span "Pievienot grozam" at bounding box center [856, 433] width 112 height 14
click at [1174, 143] on button at bounding box center [1176, 145] width 63 height 63
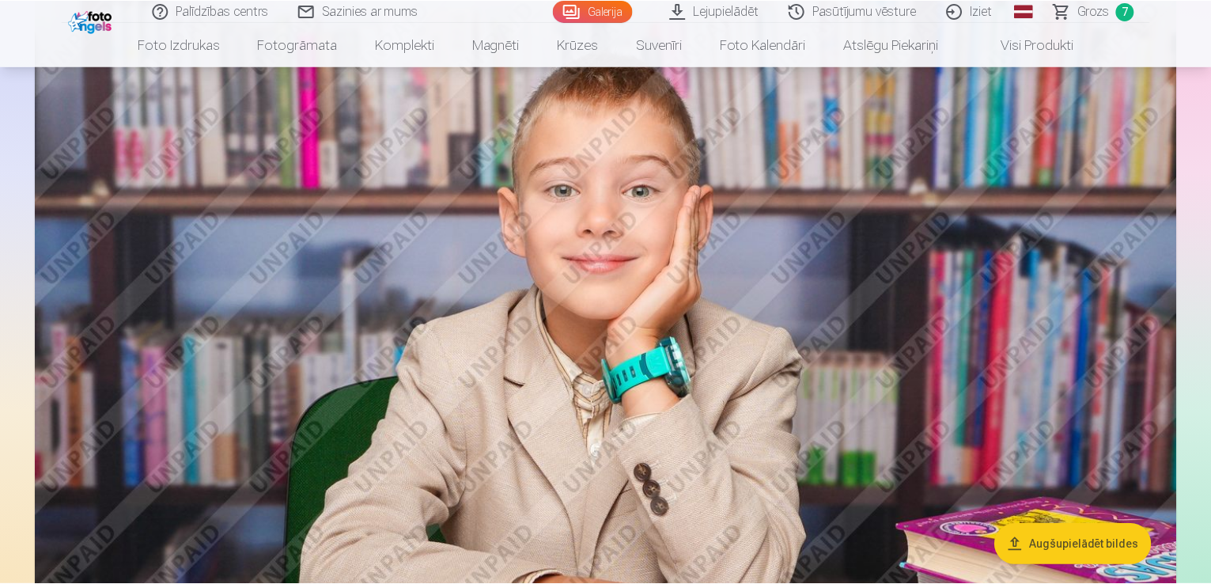
scroll to position [5283, 0]
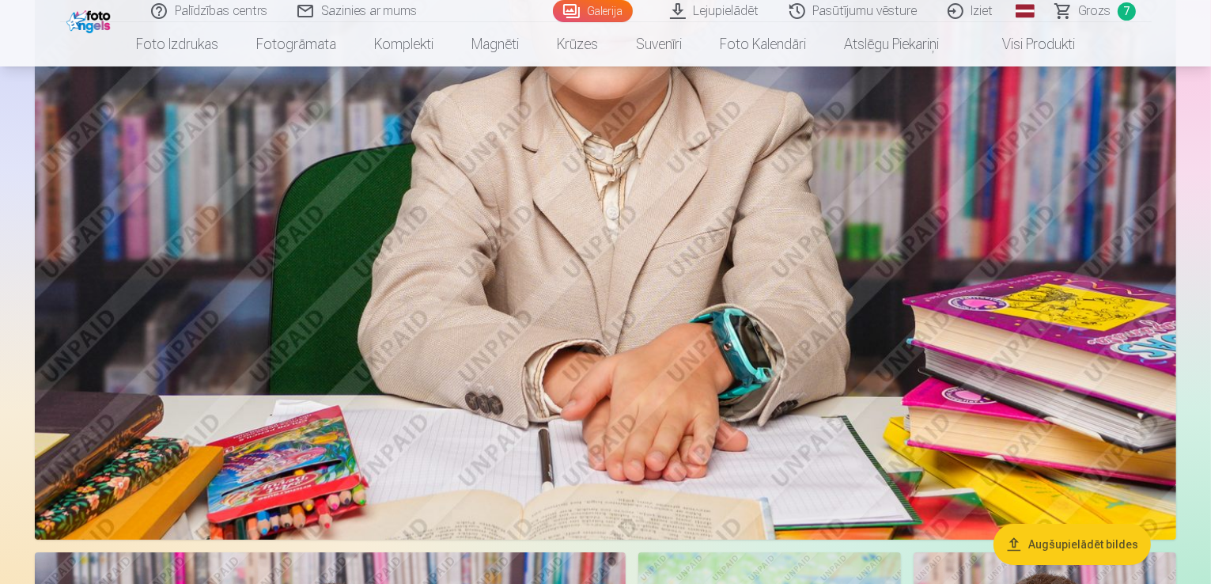
click at [1092, 12] on span "Grozs" at bounding box center [1095, 11] width 32 height 19
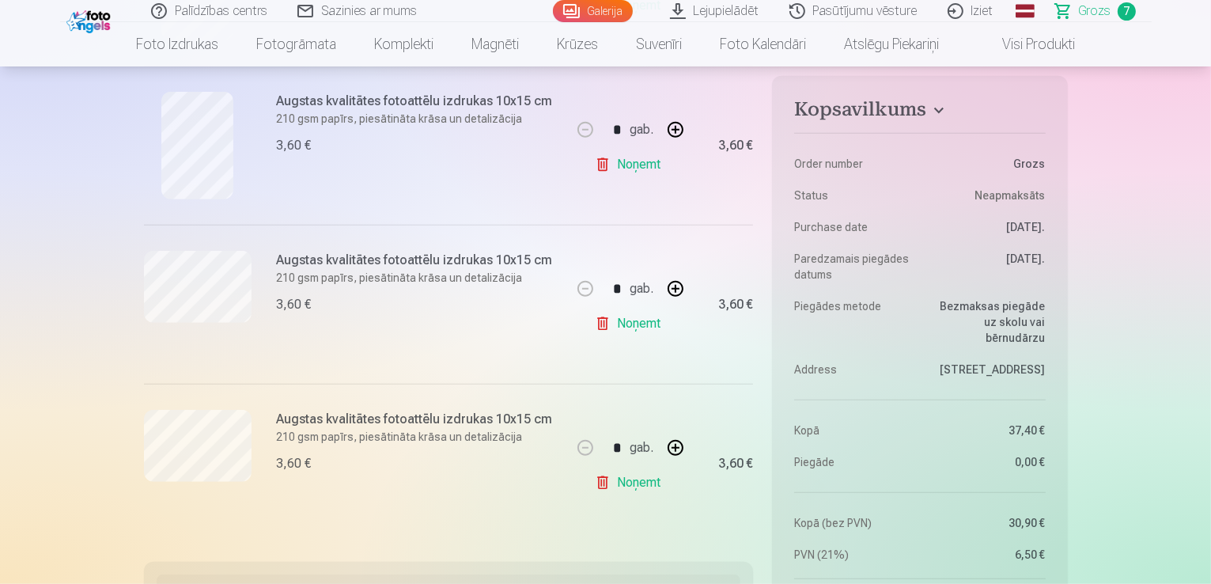
scroll to position [949, 0]
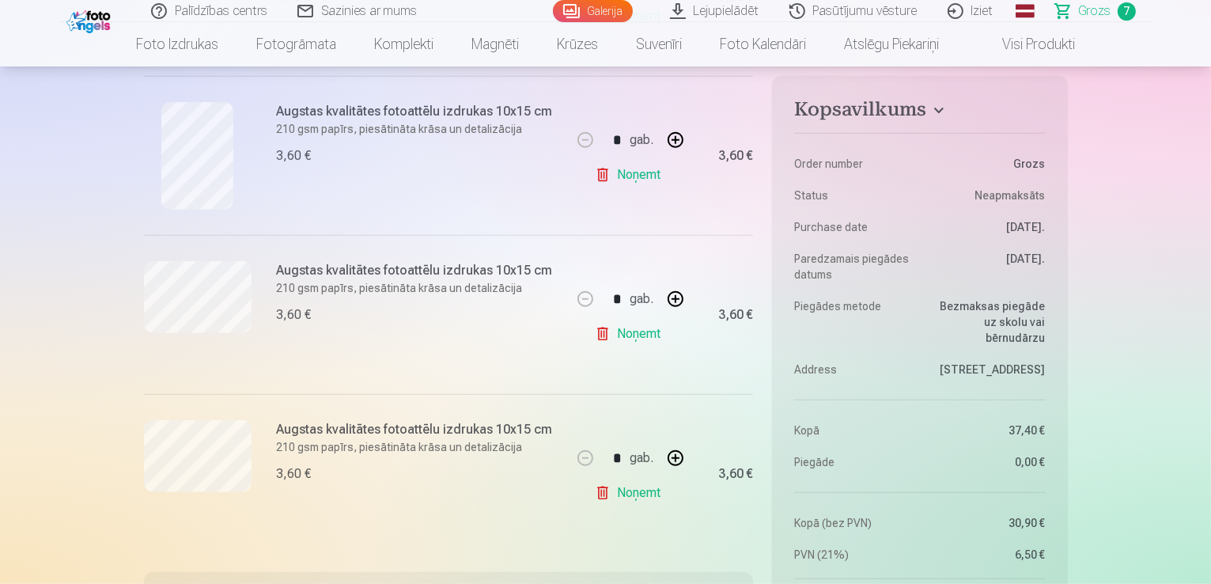
click at [623, 495] on link "Noņemt" at bounding box center [631, 493] width 72 height 32
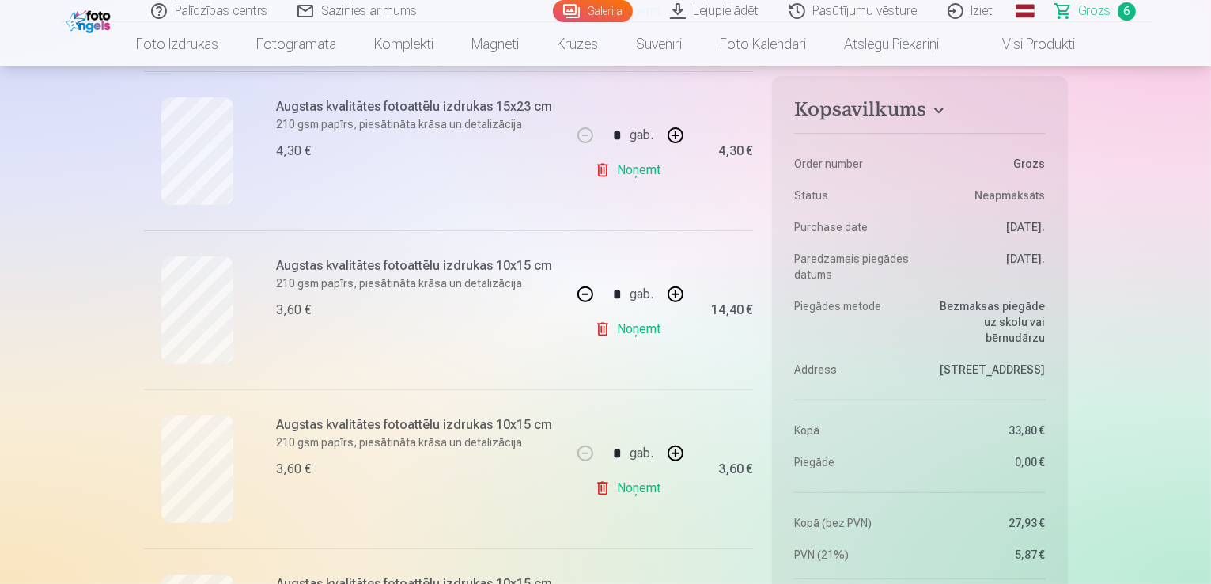
scroll to position [475, 0]
click at [630, 498] on link "Noņemt" at bounding box center [631, 491] width 72 height 32
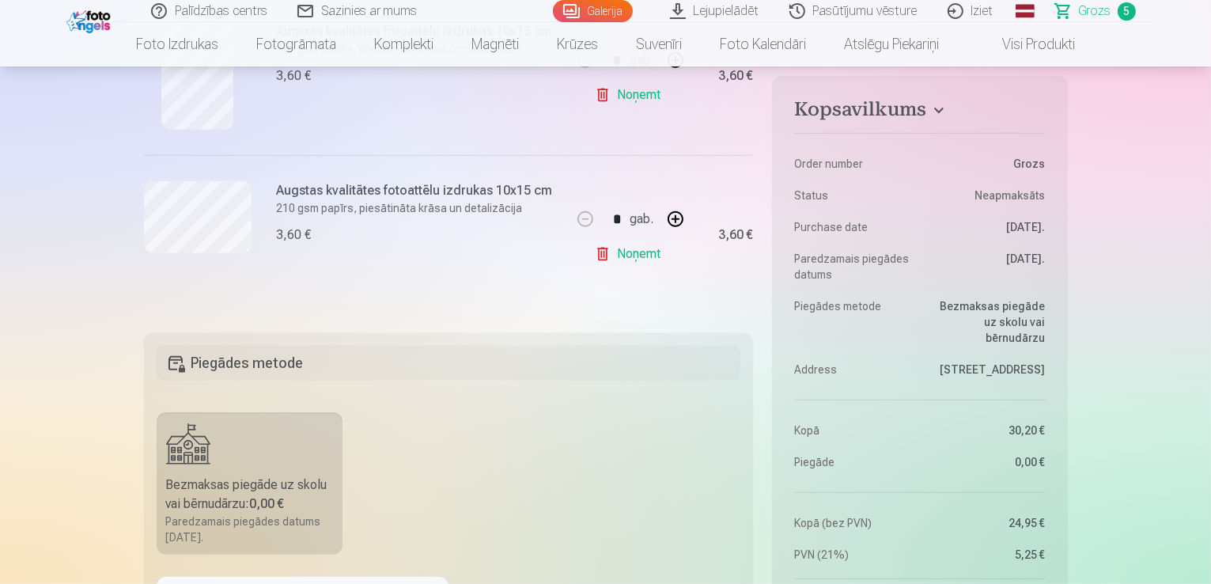
scroll to position [1107, 0]
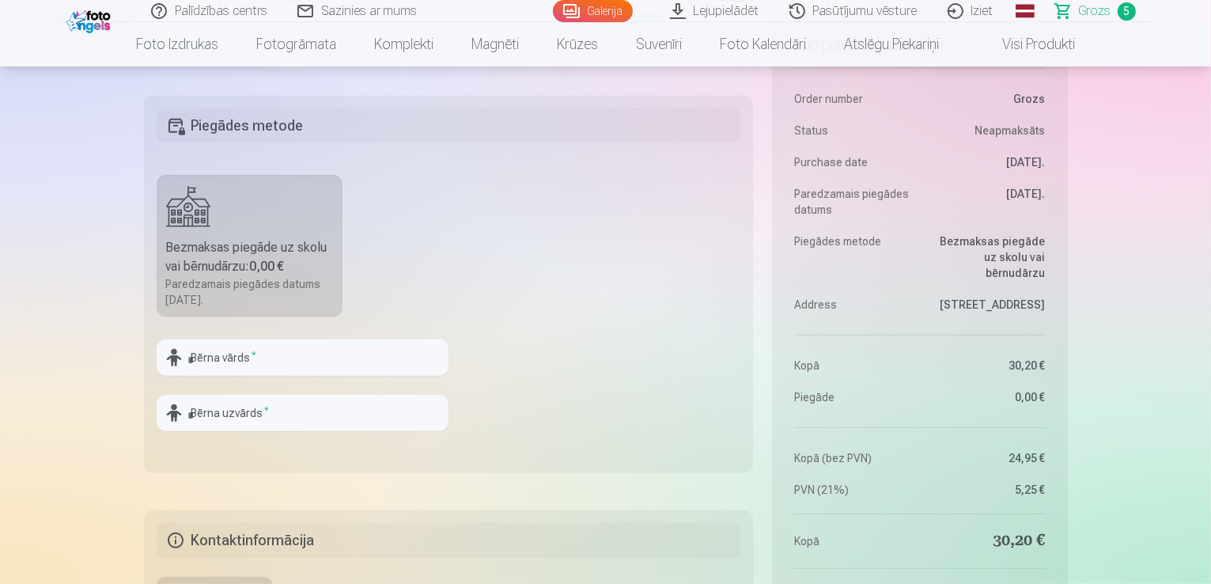
click at [263, 263] on b "0,00 €" at bounding box center [267, 266] width 35 height 15
click at [221, 355] on input "text" at bounding box center [303, 357] width 292 height 36
type input "******"
click at [569, 340] on fieldset "Piegādes metode Bezmaksas piegāde uz skolu vai bērnudārzu : 0,00 € Paredzamais …" at bounding box center [449, 284] width 610 height 376
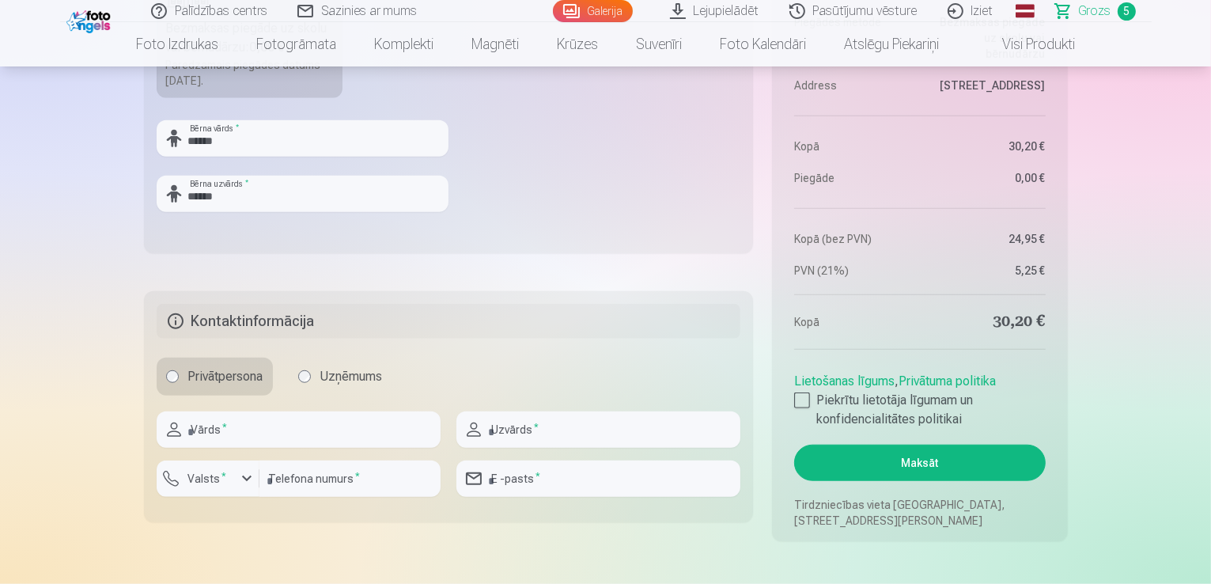
scroll to position [1345, 0]
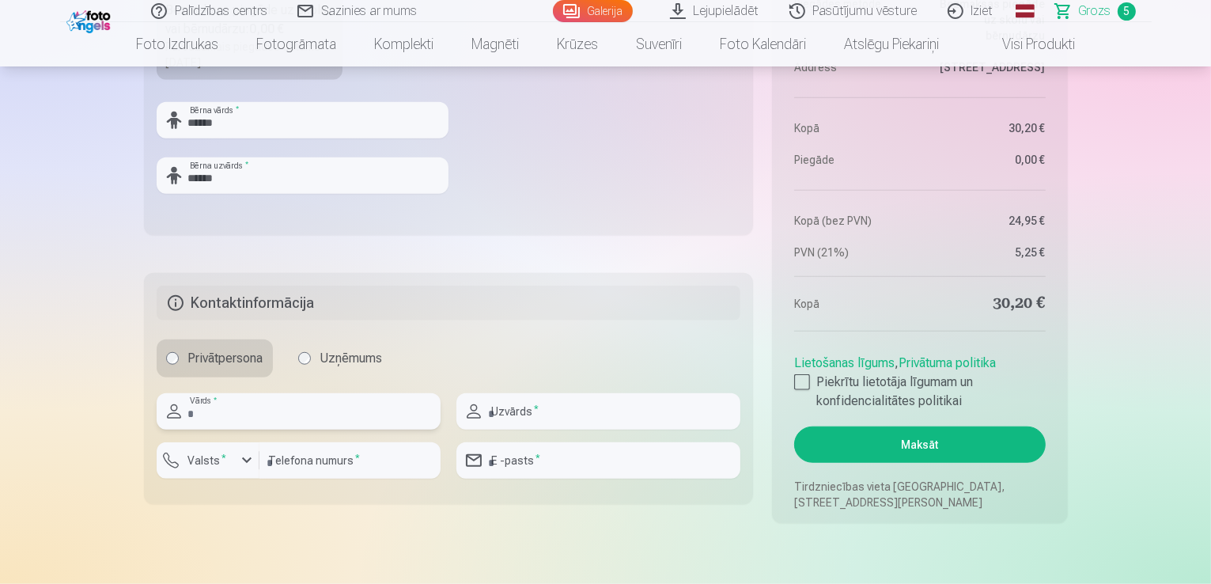
click at [206, 414] on input "text" at bounding box center [299, 411] width 284 height 36
type input "*******"
type input "******"
type input "********"
click at [244, 459] on div "button" at bounding box center [246, 460] width 19 height 19
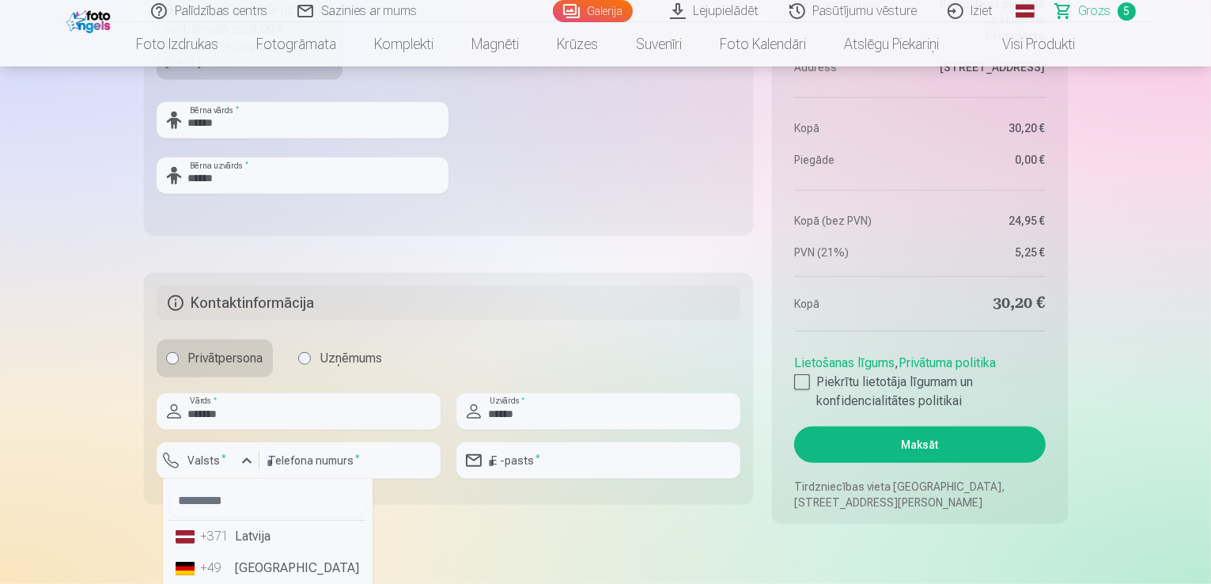
click at [246, 539] on li "+371 Latvija" at bounding box center [267, 536] width 197 height 32
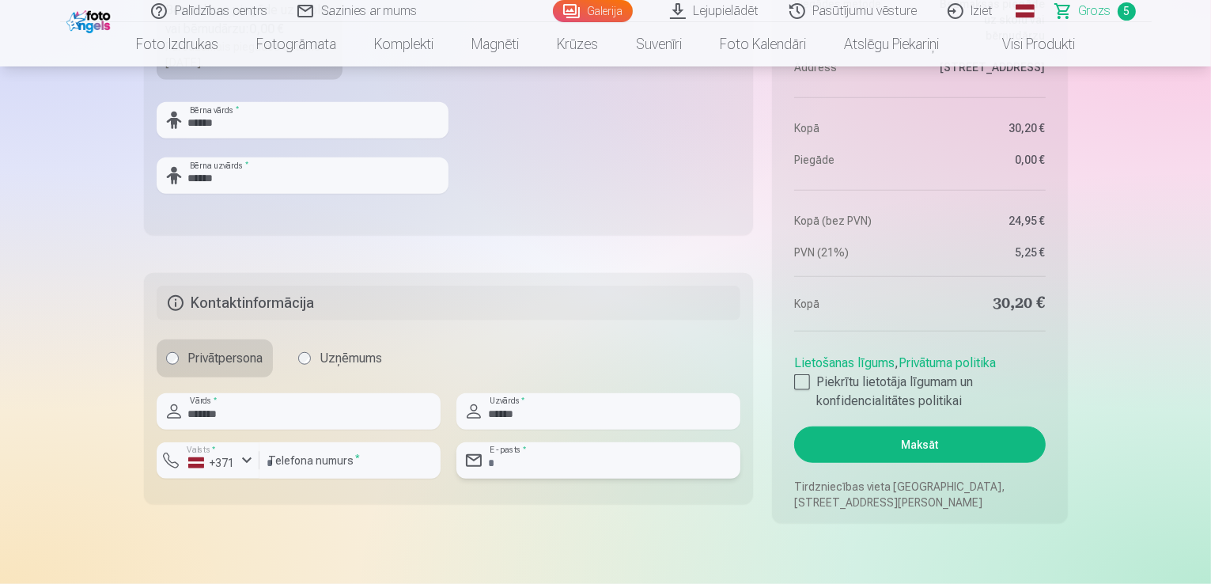
click at [536, 458] on input "email" at bounding box center [598, 460] width 284 height 36
type input "**********"
click at [800, 384] on div at bounding box center [802, 382] width 16 height 16
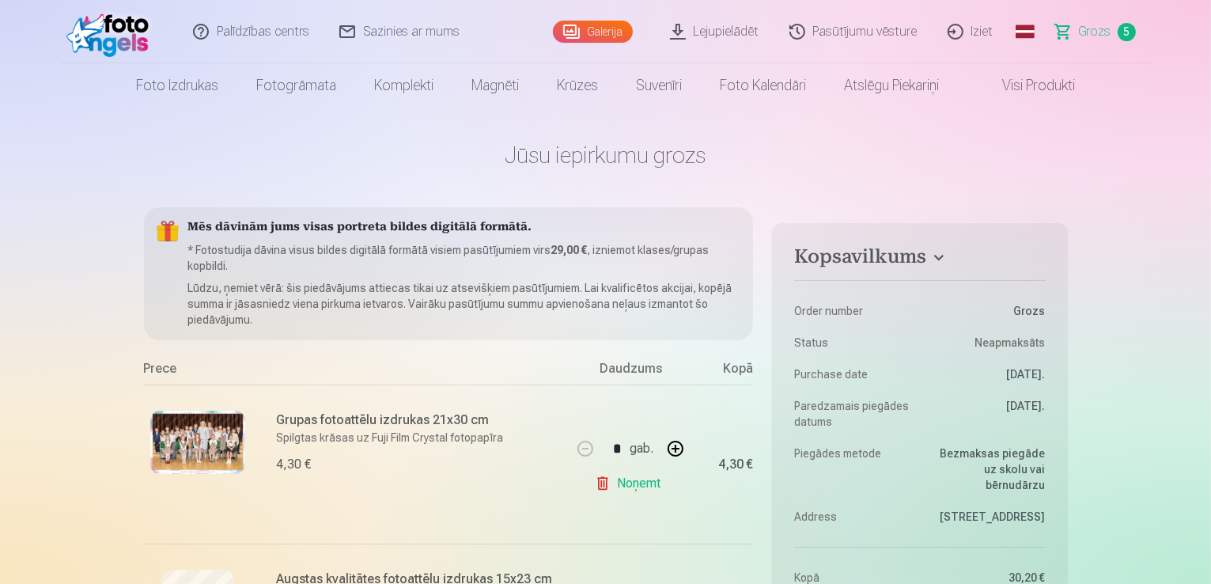
scroll to position [0, 0]
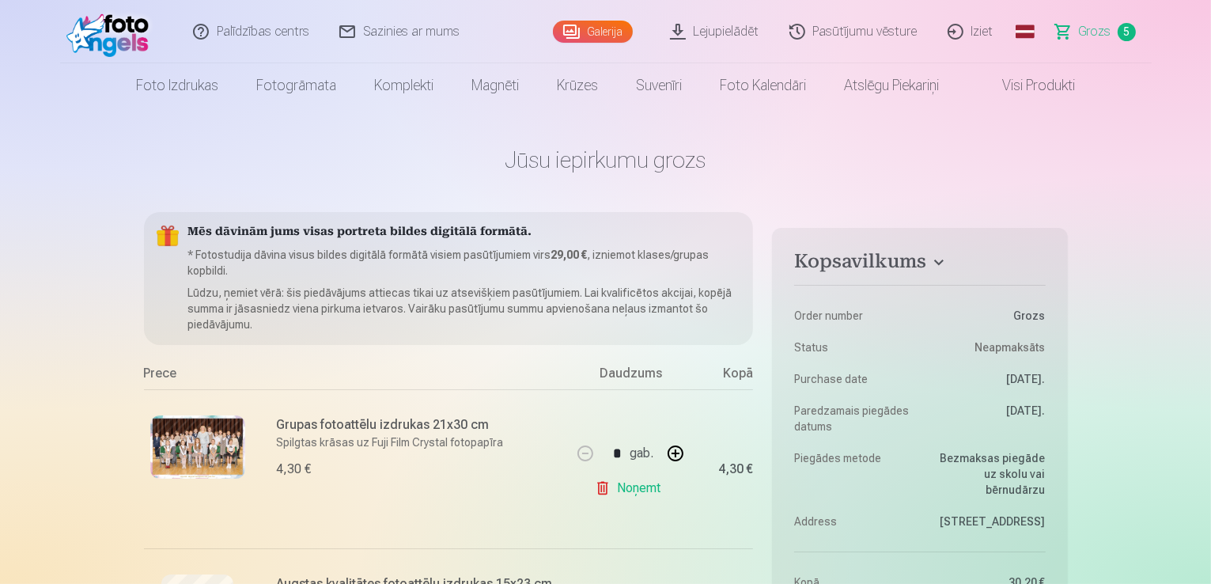
click at [603, 28] on link "Galerija" at bounding box center [593, 32] width 80 height 22
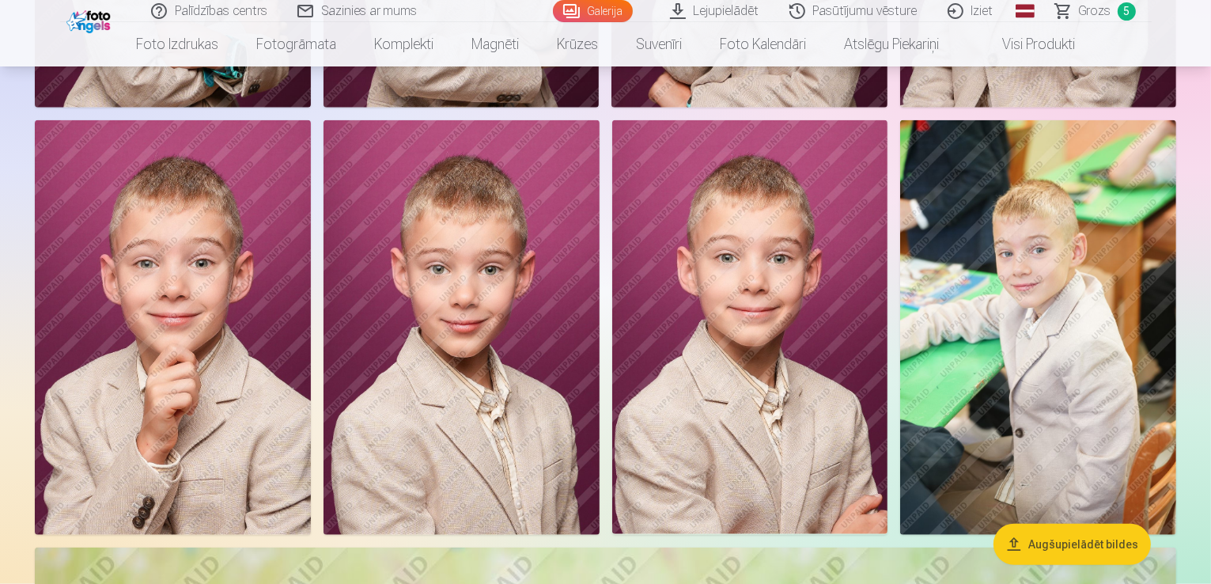
scroll to position [2056, 0]
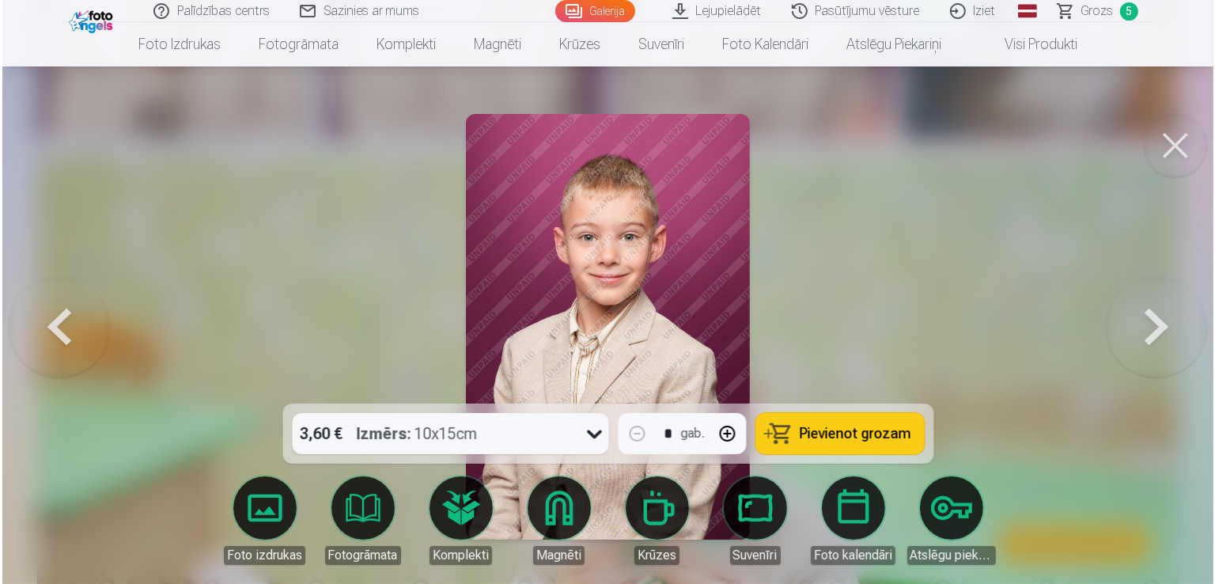
scroll to position [2062, 0]
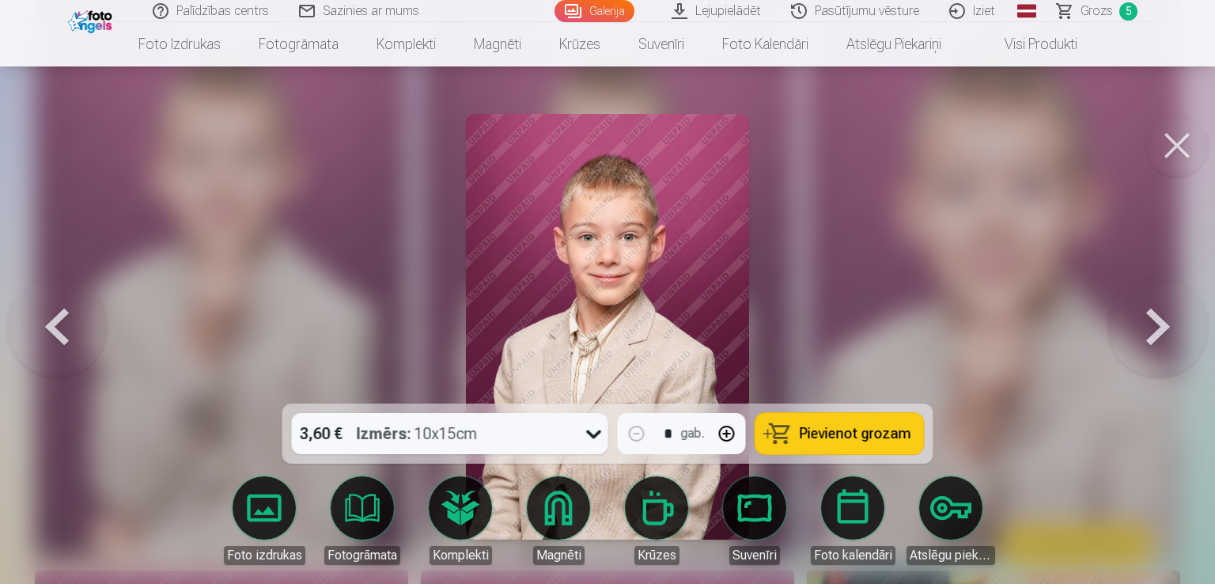
click at [851, 437] on span "Pievienot grozam" at bounding box center [856, 433] width 112 height 14
click at [1177, 148] on button at bounding box center [1176, 145] width 63 height 63
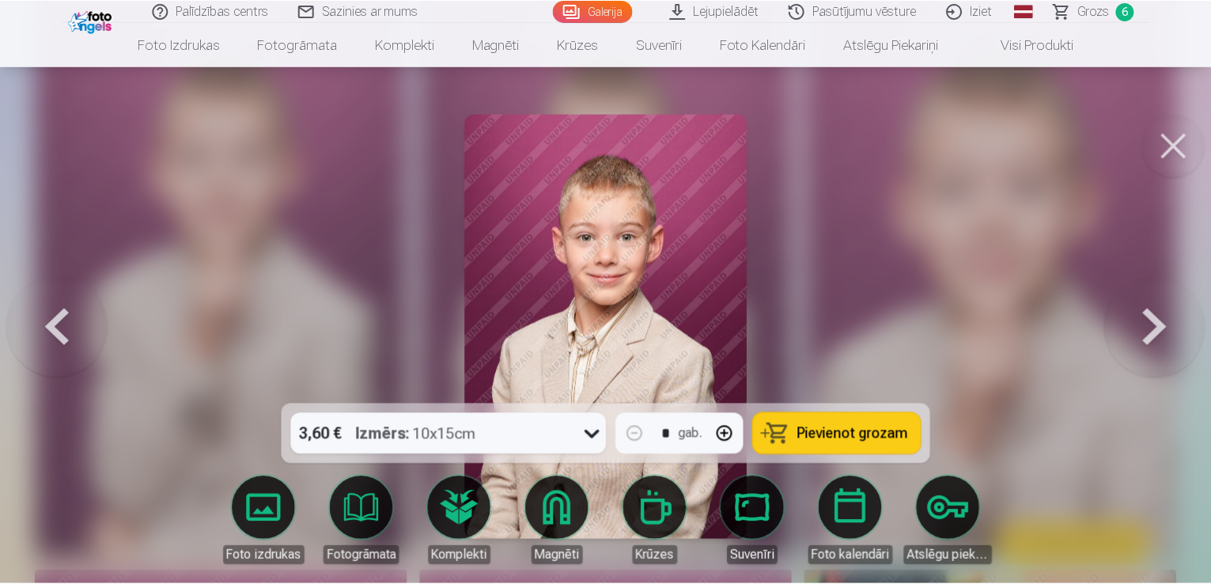
scroll to position [2056, 0]
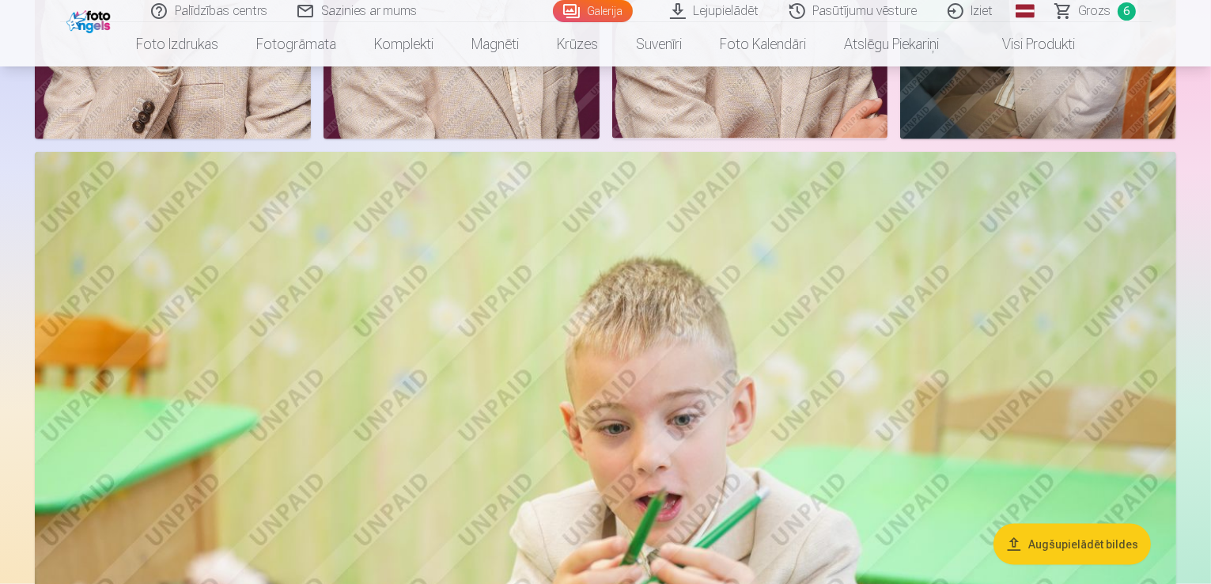
click at [1092, 13] on span "Grozs" at bounding box center [1095, 11] width 32 height 19
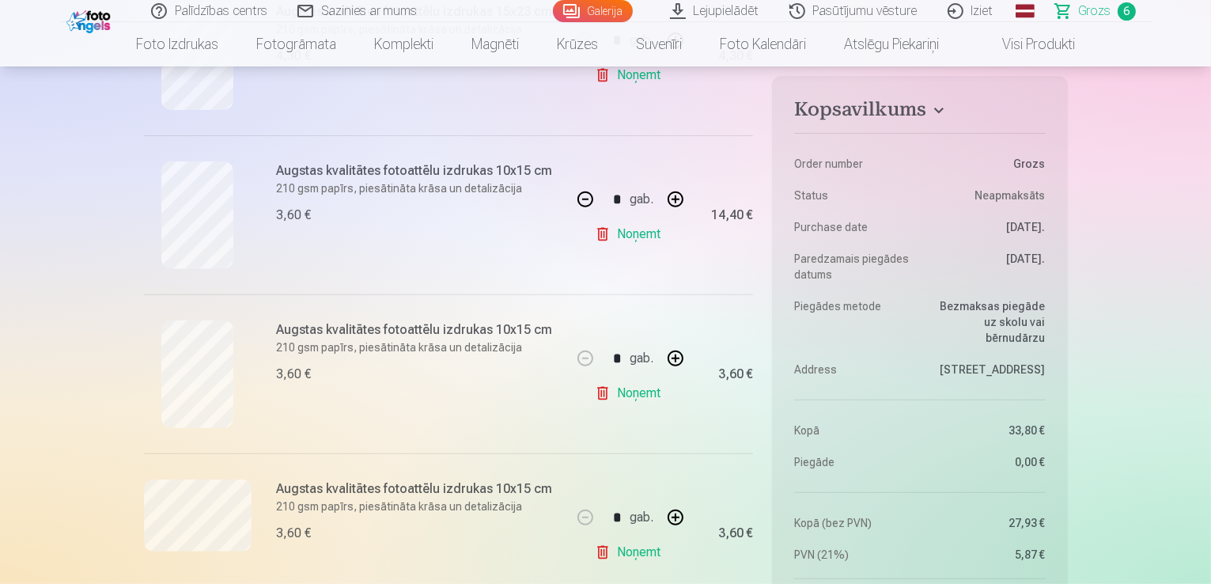
scroll to position [237, 0]
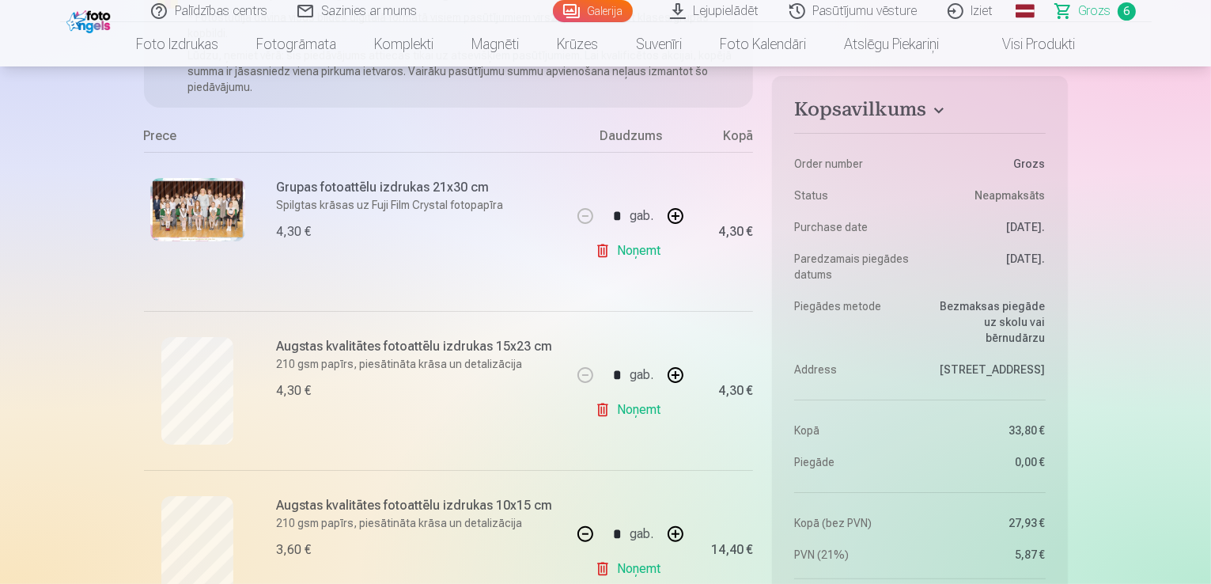
click at [612, 15] on link "Galerija" at bounding box center [593, 11] width 80 height 22
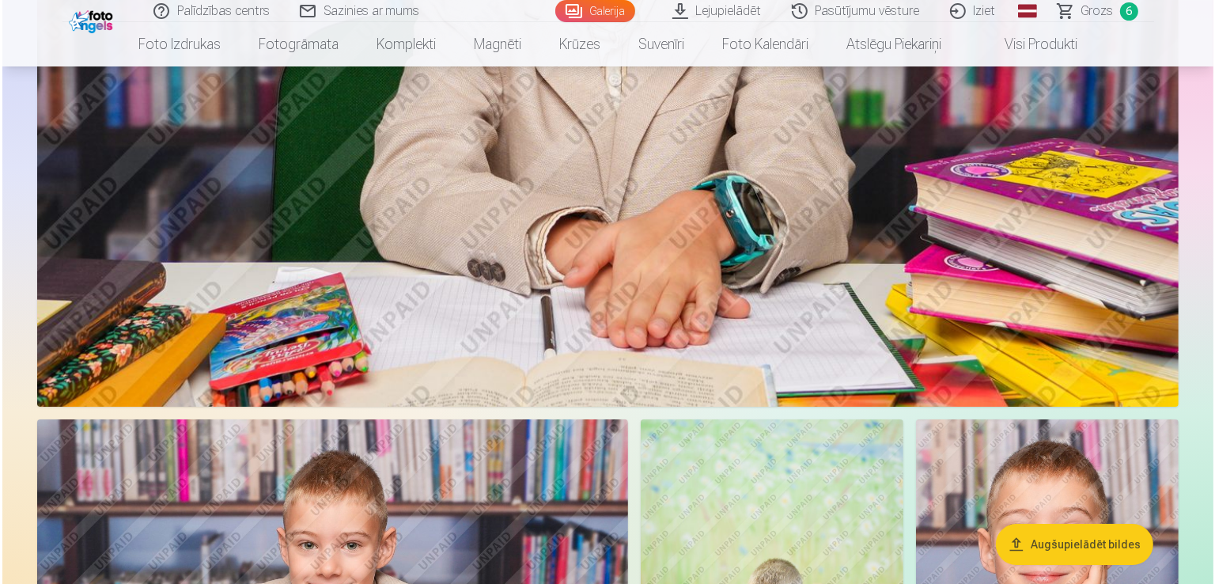
scroll to position [5458, 0]
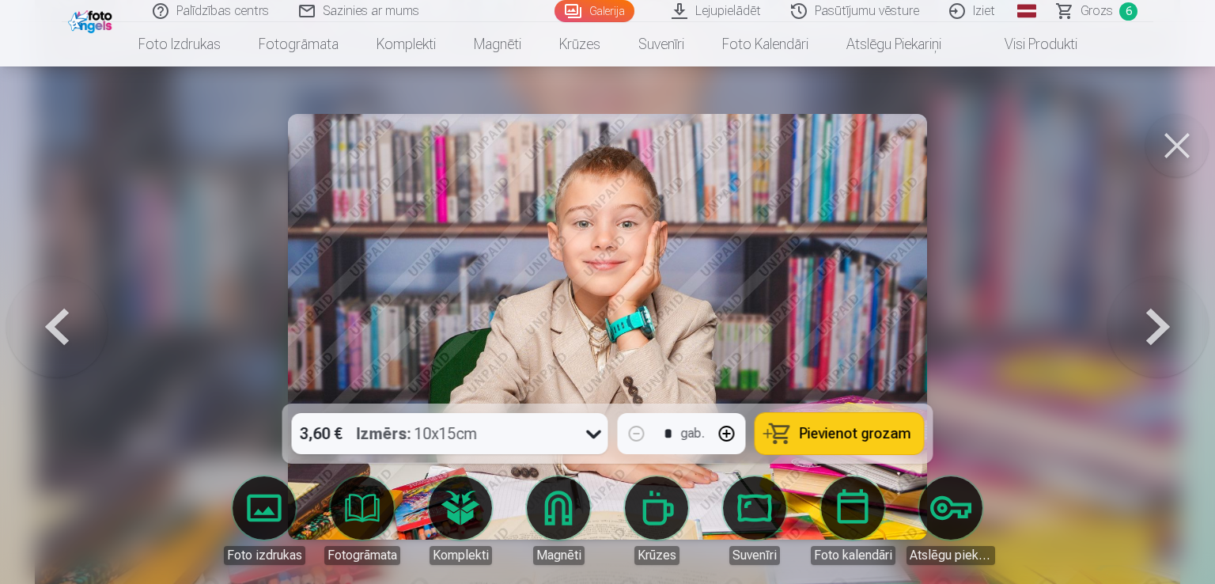
click at [846, 440] on span "Pievienot grozam" at bounding box center [856, 433] width 112 height 14
click at [1102, 9] on span "Grozs" at bounding box center [1096, 11] width 32 height 19
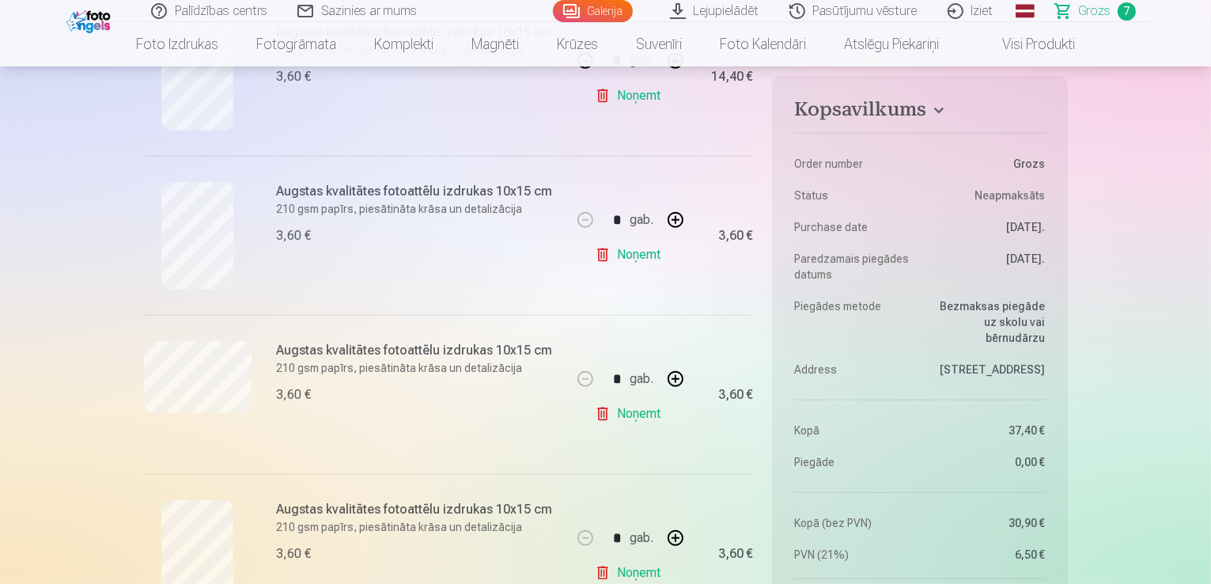
scroll to position [791, 0]
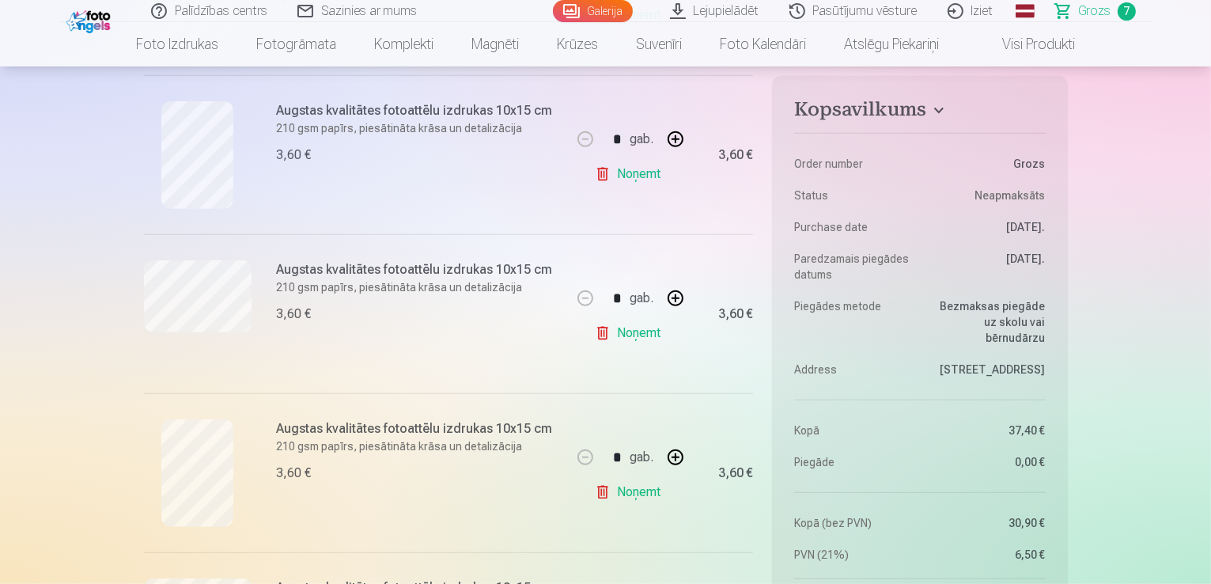
click at [653, 494] on link "Noņemt" at bounding box center [631, 492] width 72 height 32
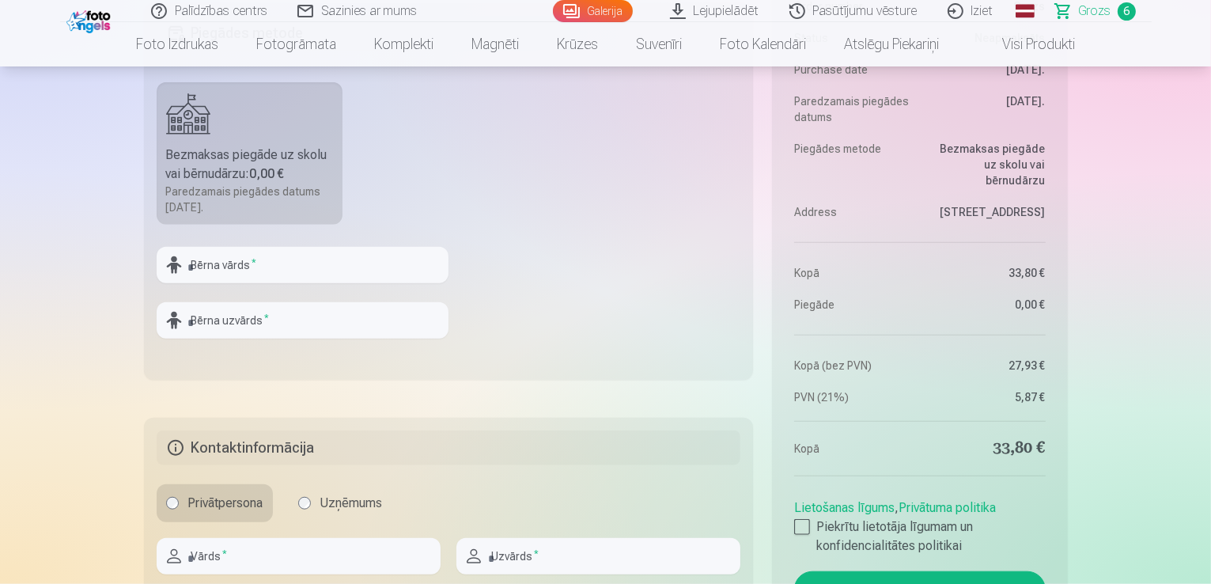
scroll to position [1424, 0]
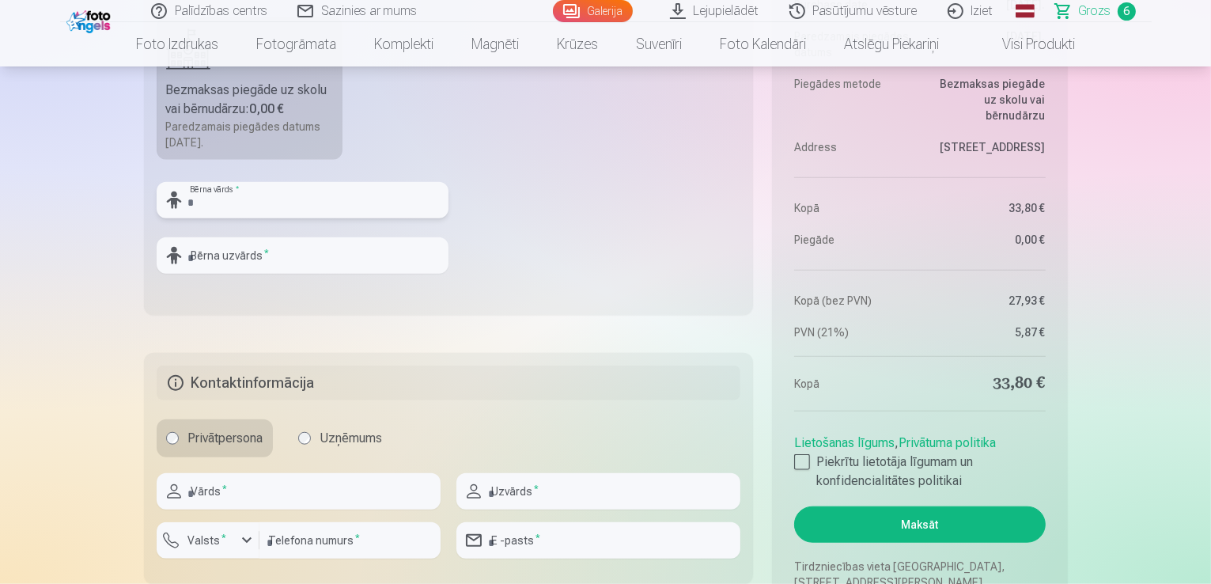
click at [216, 200] on input "text" at bounding box center [303, 200] width 292 height 36
type input "******"
click at [195, 258] on input "text" at bounding box center [303, 255] width 292 height 36
type input "******"
click at [220, 493] on input "text" at bounding box center [299, 491] width 284 height 36
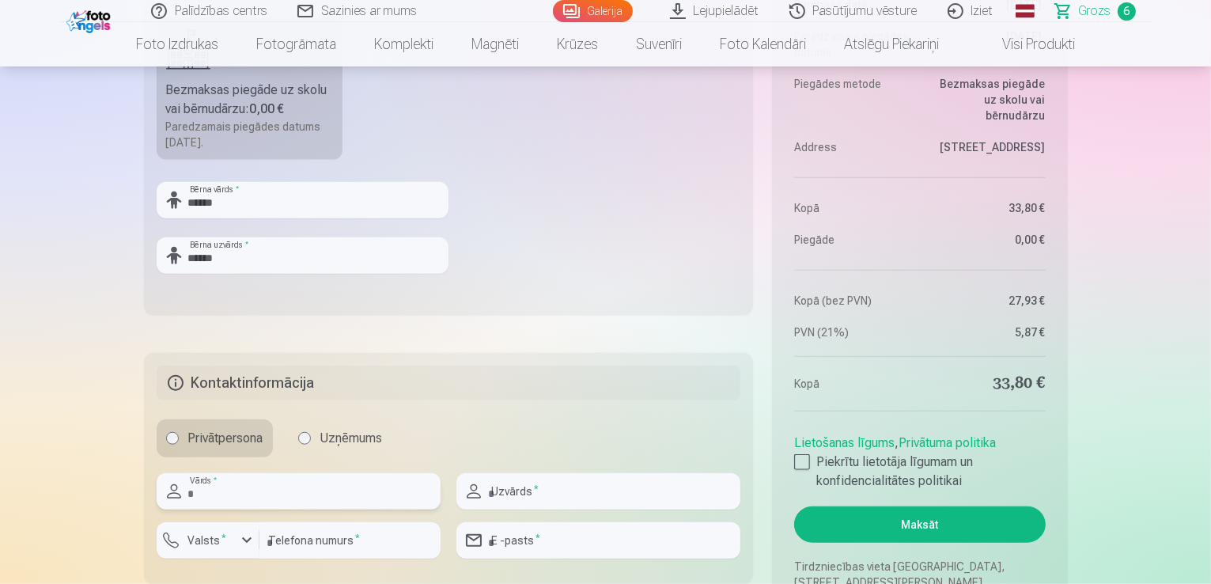
type input "*******"
click at [515, 494] on input "text" at bounding box center [598, 491] width 284 height 36
type input "******"
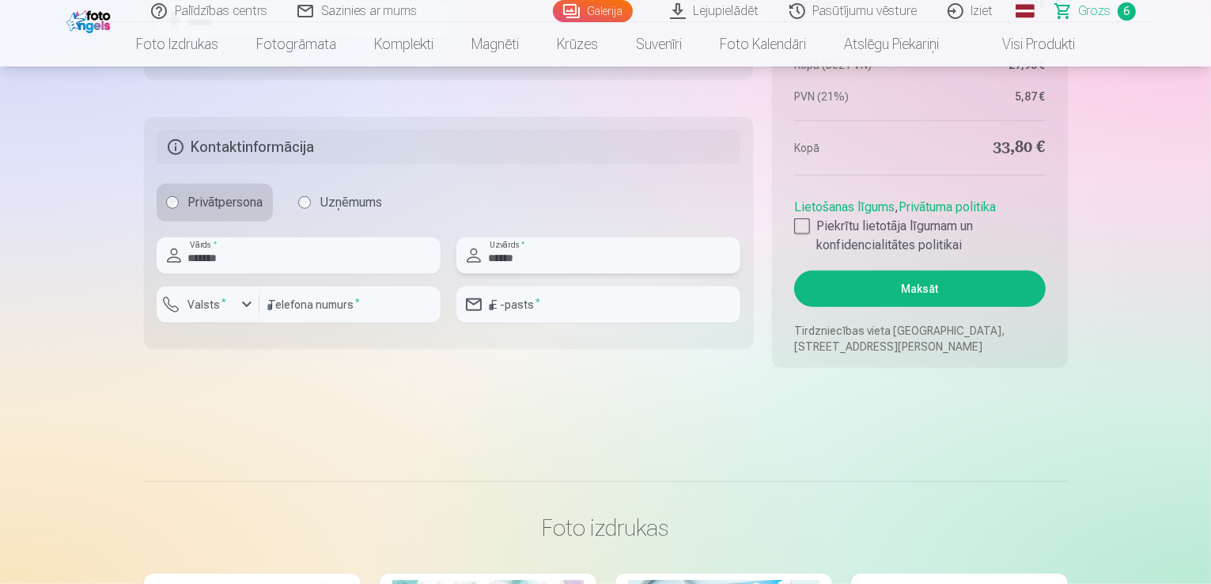
scroll to position [1661, 0]
click at [250, 308] on div "button" at bounding box center [246, 302] width 19 height 19
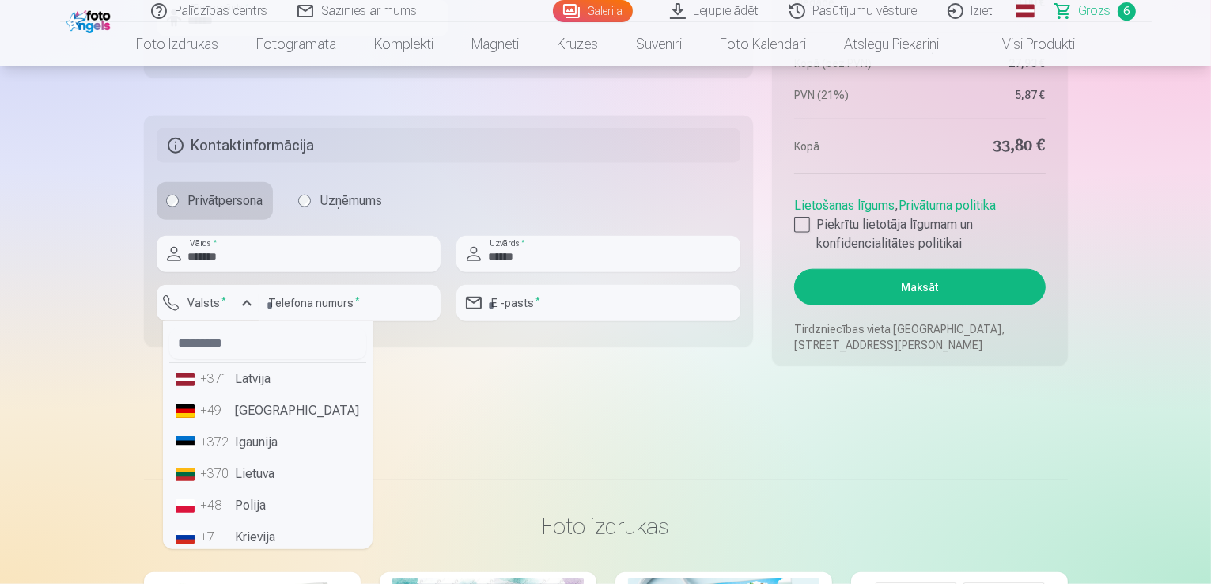
click at [240, 376] on li "+371 Latvija" at bounding box center [267, 379] width 197 height 32
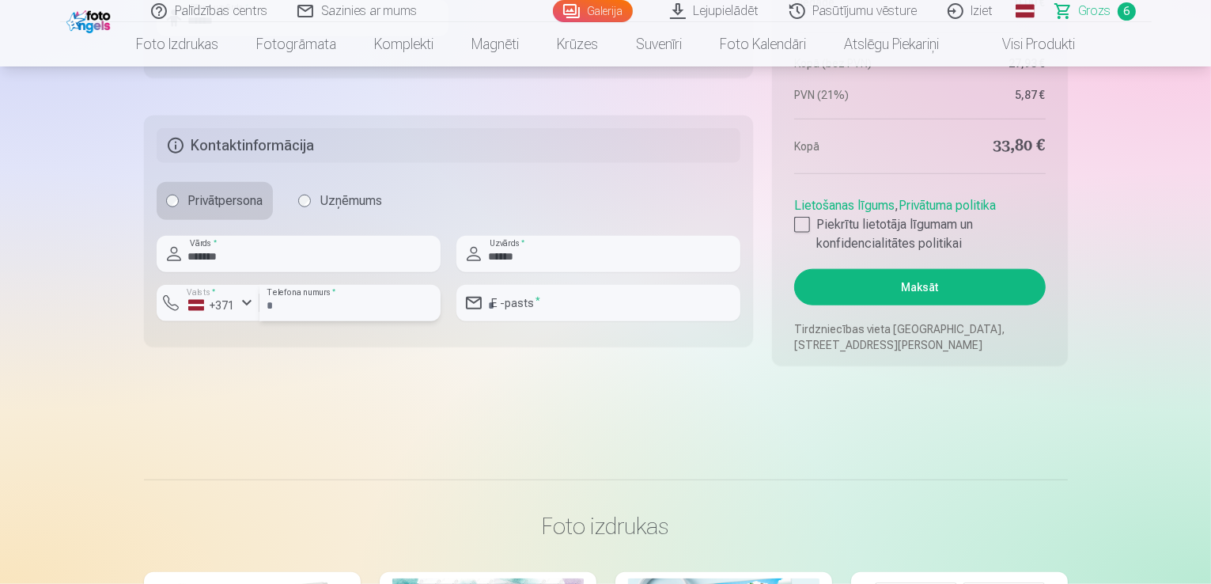
click at [320, 305] on input "number" at bounding box center [349, 303] width 181 height 36
type input "********"
click at [544, 305] on input "email" at bounding box center [598, 303] width 284 height 36
type input "**********"
click at [805, 224] on div at bounding box center [802, 225] width 16 height 16
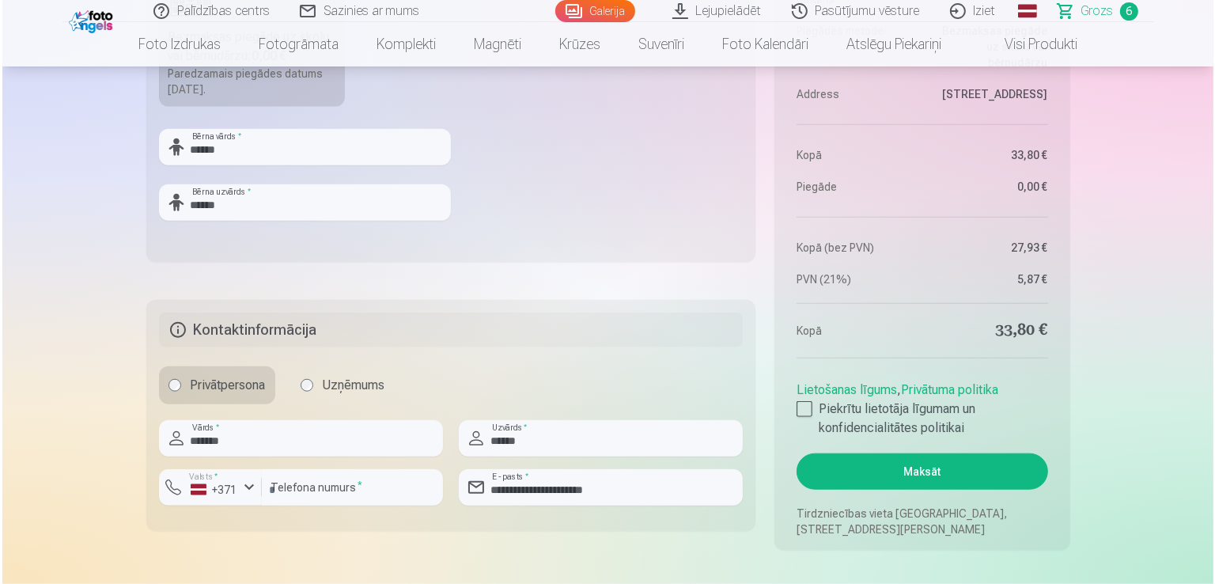
scroll to position [1503, 0]
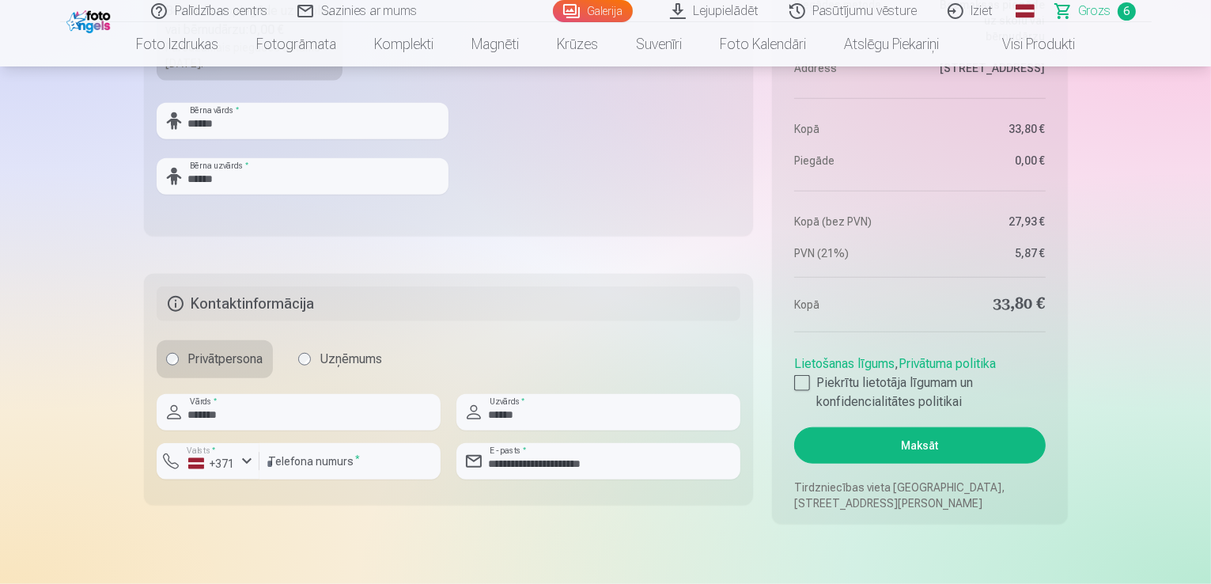
click at [900, 453] on button "Maksāt" at bounding box center [919, 445] width 251 height 36
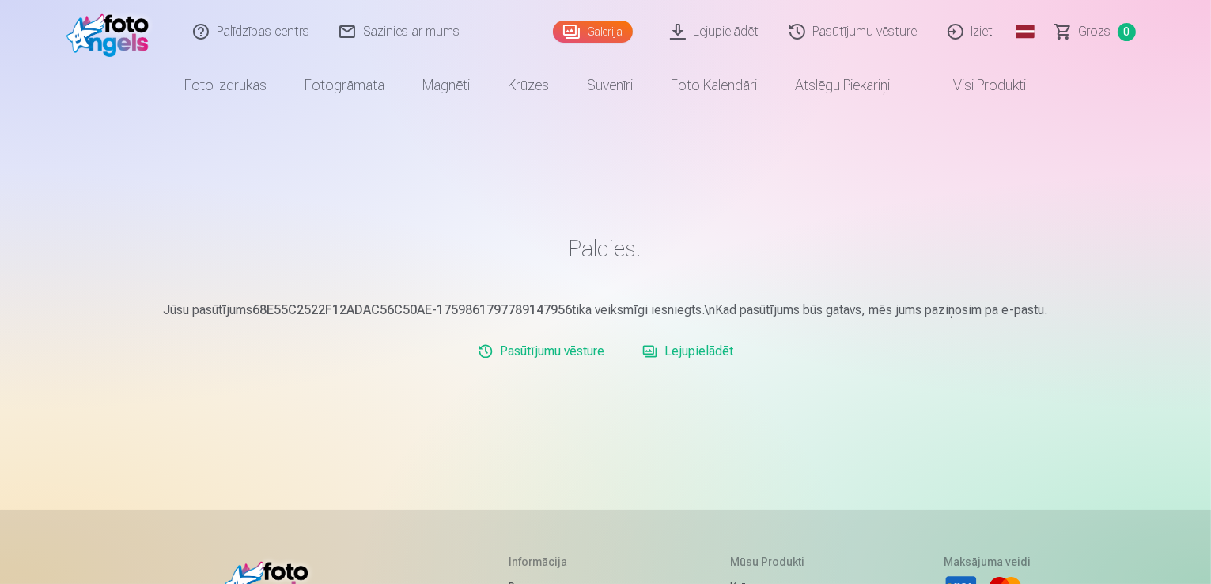
click at [580, 349] on link "Pasūtījumu vēsture" at bounding box center [540, 351] width 139 height 32
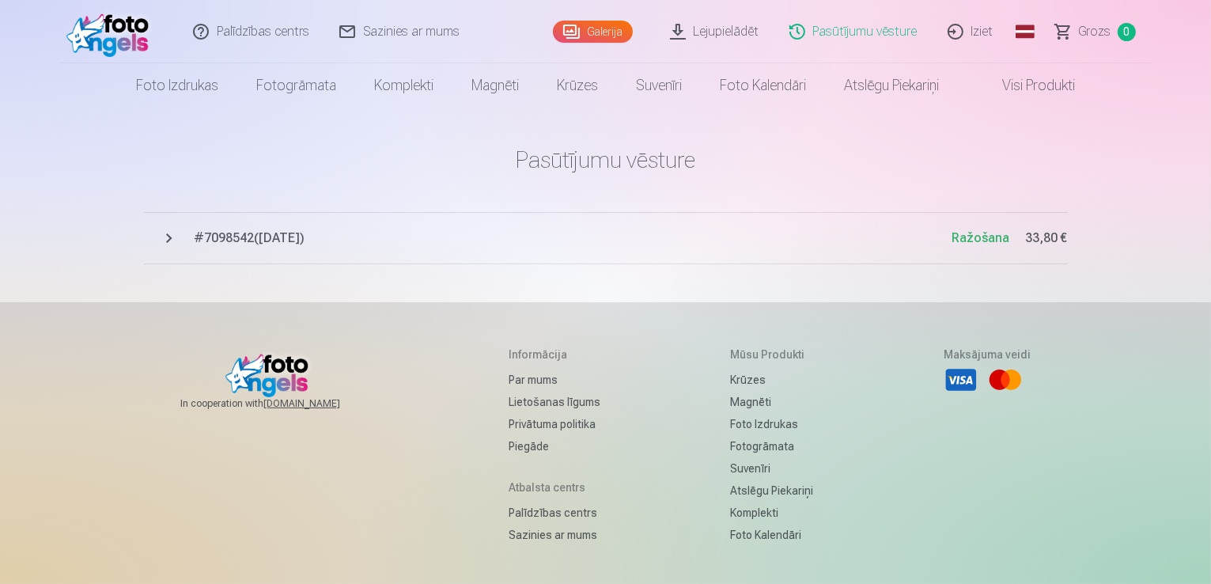
click at [171, 240] on button "# 7098542 ( [DATE] ) Ražošana 33,80 €" at bounding box center [606, 238] width 924 height 52
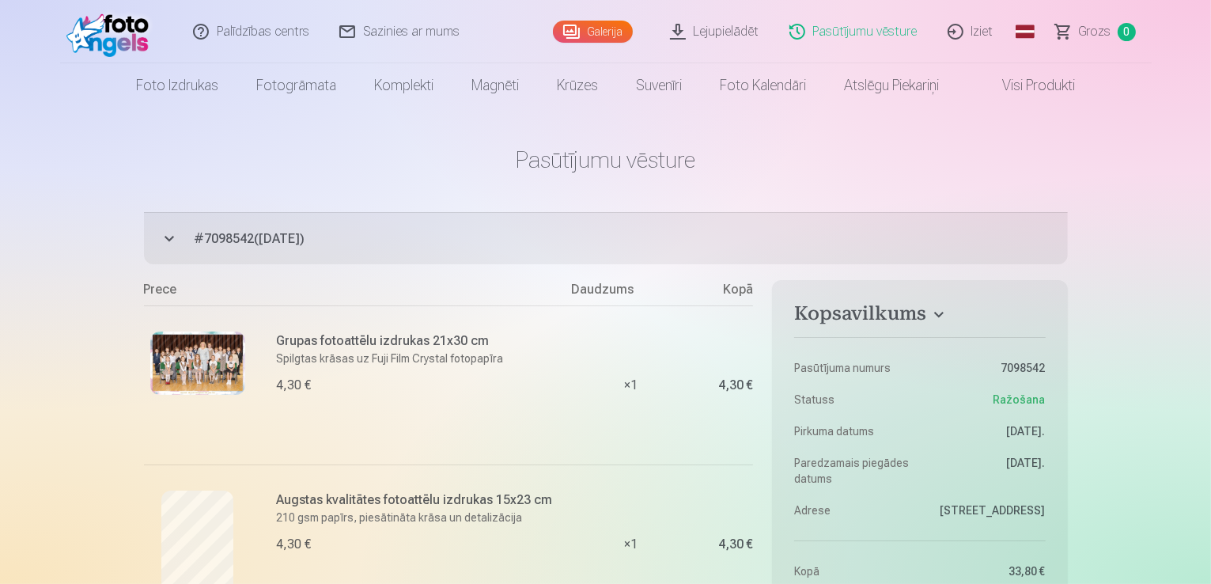
click at [172, 231] on button "# 7098542 ( [DATE] ) Ražošana 33,80 €" at bounding box center [606, 238] width 924 height 52
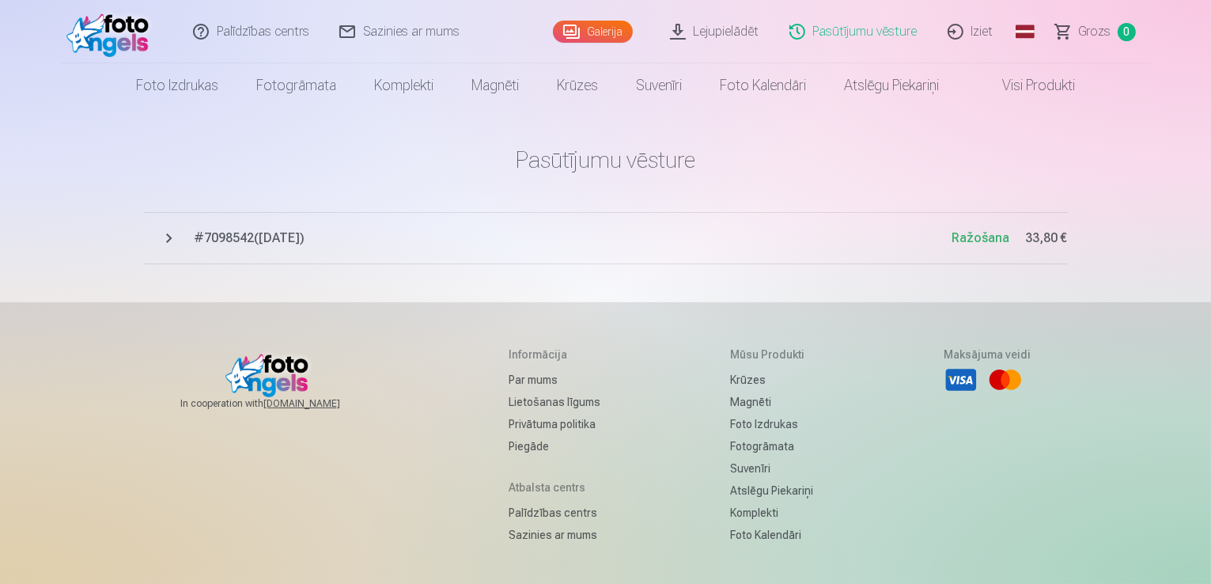
click at [885, 28] on link "Pasūtījumu vēsture" at bounding box center [854, 31] width 158 height 63
